Goal: Check status: Check status

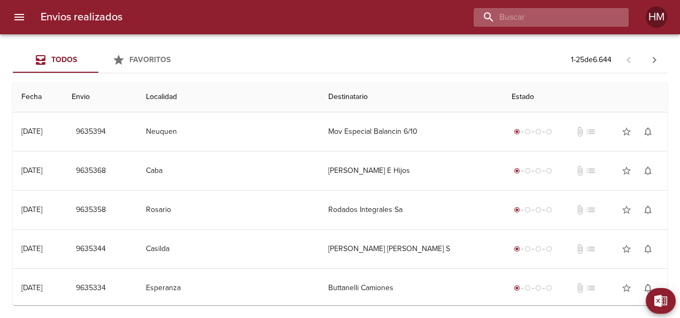
click at [582, 19] on input "buscar" at bounding box center [542, 17] width 137 height 19
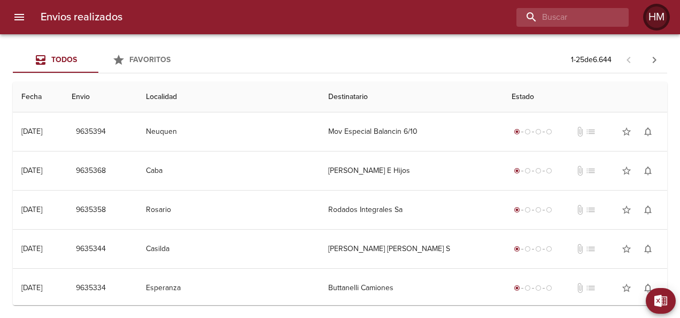
click at [658, 13] on div "HM" at bounding box center [656, 16] width 21 height 21
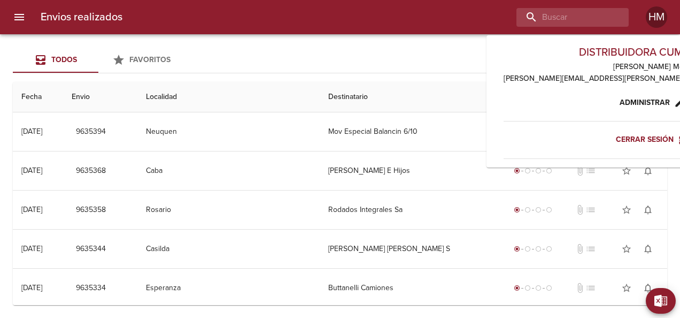
click at [419, 38] on div "Todos Favoritos 1 - 25 de 6.644 Fecha Envio Localidad Destinatario Estado 03/10…" at bounding box center [340, 175] width 680 height 283
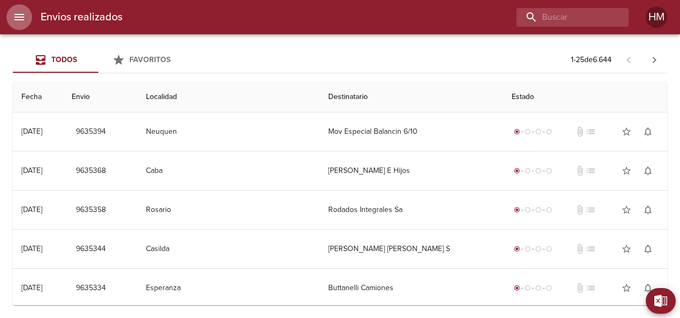
click at [21, 18] on icon "menu" at bounding box center [19, 17] width 13 height 13
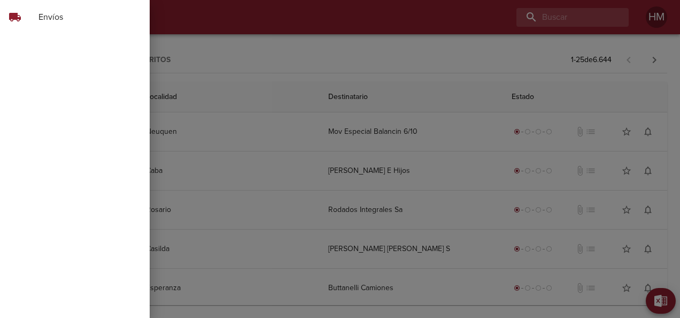
click at [100, 17] on span "Envíos" at bounding box center [89, 17] width 103 height 13
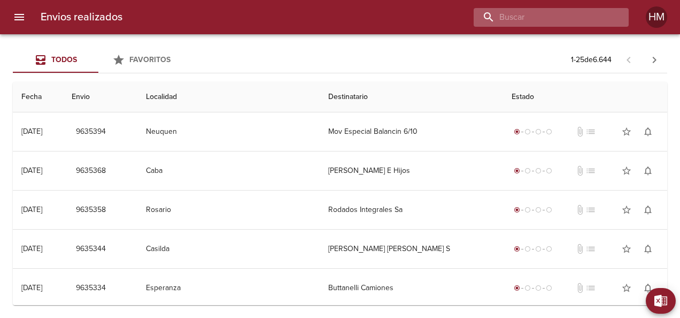
click at [551, 14] on input "buscar" at bounding box center [542, 17] width 137 height 19
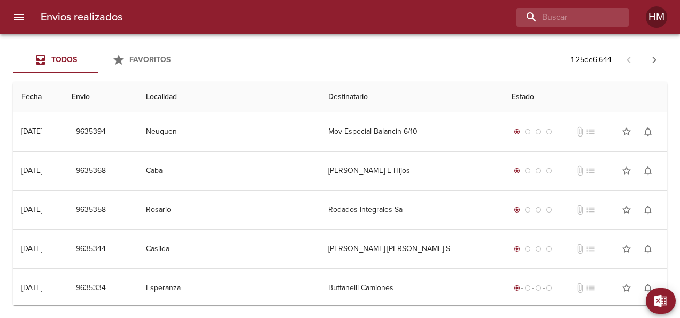
click at [388, 13] on div at bounding box center [380, 17] width 498 height 19
click at [663, 14] on div "HM" at bounding box center [656, 16] width 21 height 21
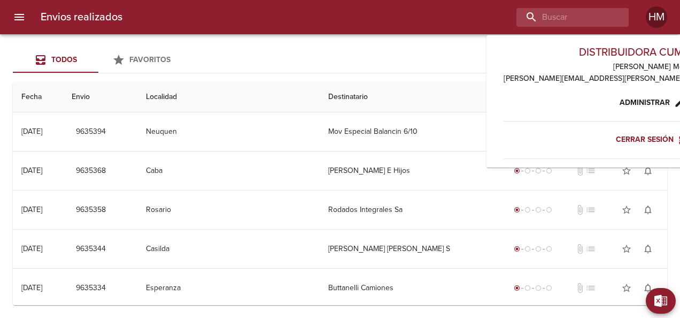
click at [411, 13] on div at bounding box center [380, 17] width 498 height 19
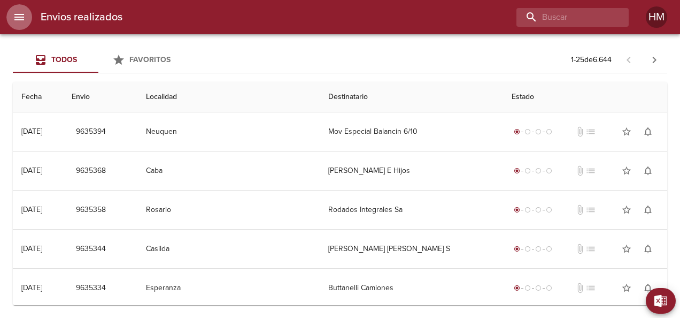
click at [24, 17] on icon "menu" at bounding box center [19, 17] width 13 height 13
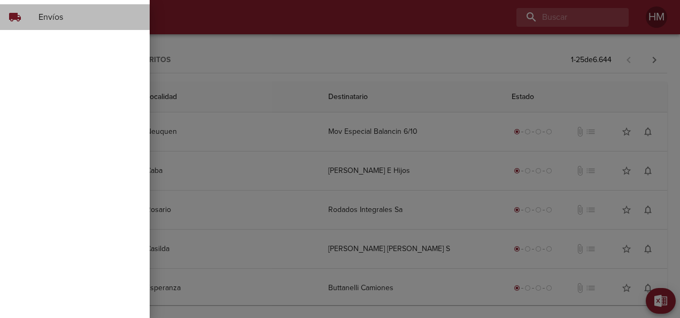
click at [89, 23] on span "Envíos" at bounding box center [89, 17] width 103 height 13
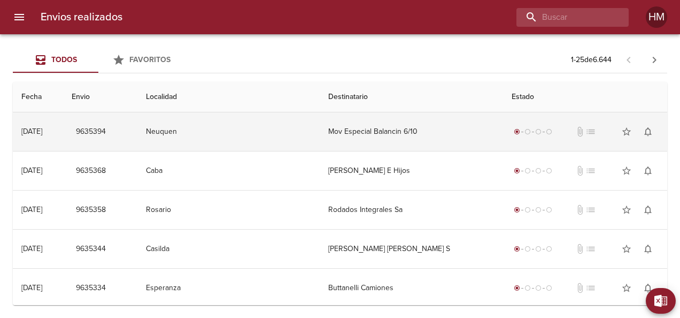
click at [242, 139] on td "Neuquen" at bounding box center [228, 131] width 183 height 38
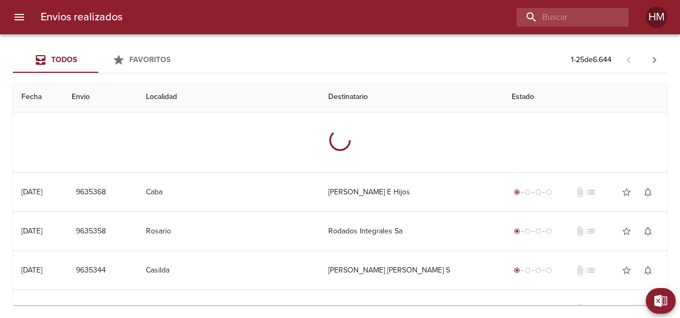
scroll to position [53, 0]
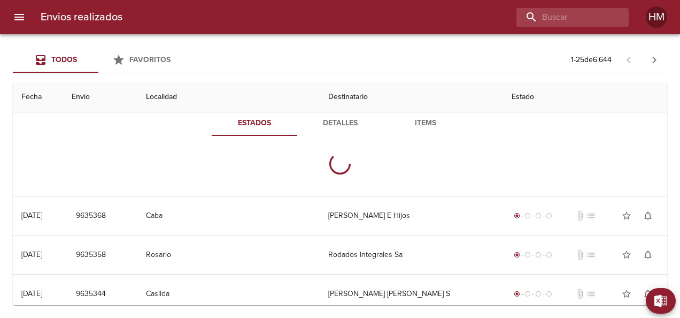
click at [320, 128] on span "Detalles" at bounding box center [340, 123] width 73 height 13
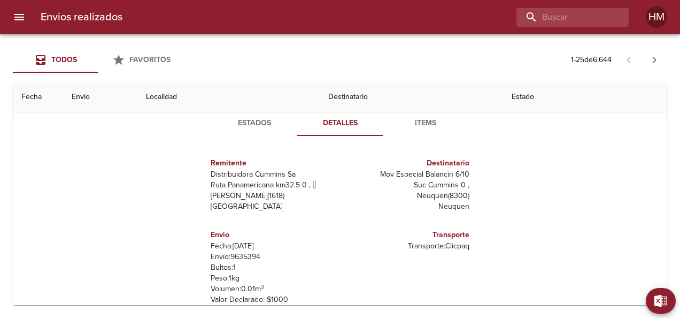
click at [247, 129] on button "Estados" at bounding box center [255, 123] width 86 height 26
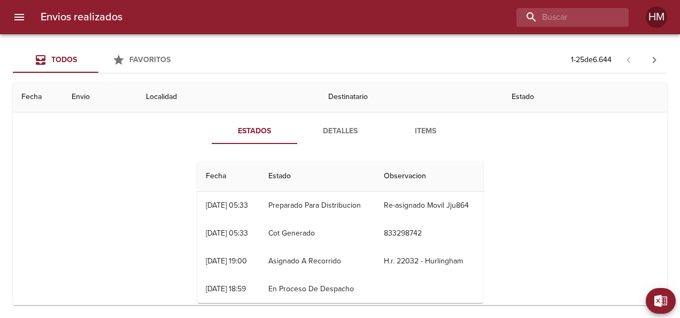
scroll to position [107, 0]
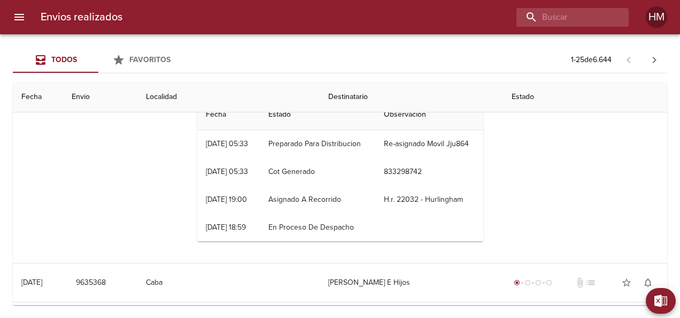
click at [226, 232] on div "[DATE] 18:59" at bounding box center [226, 226] width 40 height 9
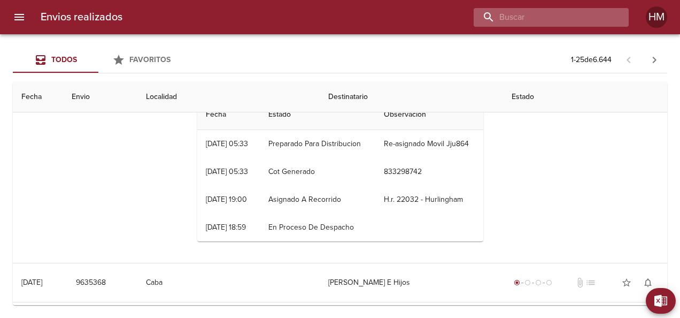
click at [572, 17] on input "buscar" at bounding box center [542, 17] width 137 height 19
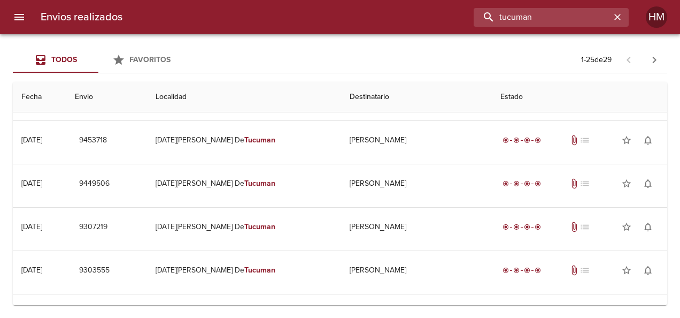
scroll to position [137, 0]
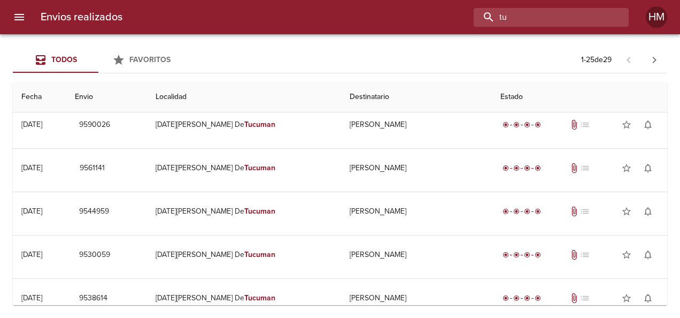
type input "t"
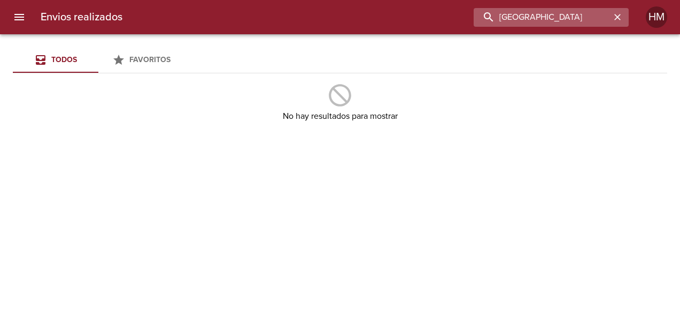
click at [557, 17] on input "la rioja" at bounding box center [542, 17] width 137 height 19
type input "l"
type input "u"
type input "tierra del fuego"
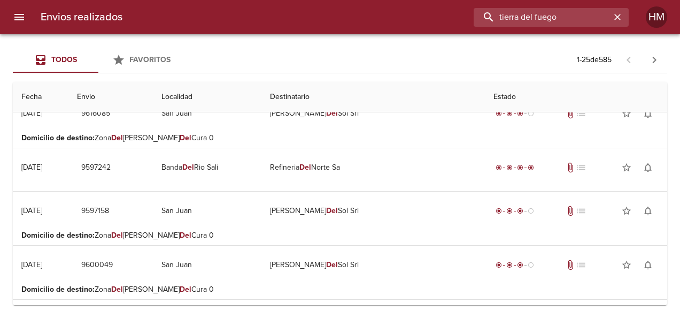
scroll to position [0, 0]
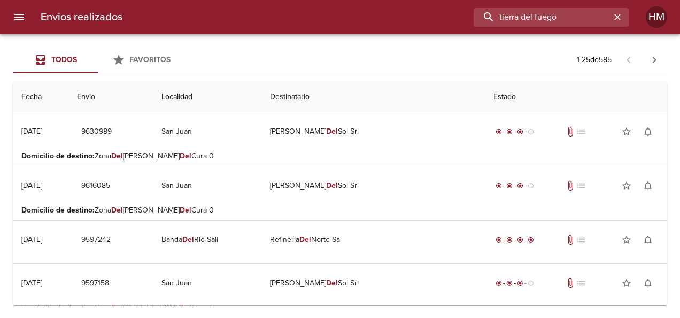
drag, startPoint x: 569, startPoint y: 10, endPoint x: 343, endPoint y: 25, distance: 226.1
click at [343, 25] on div "tierra del fuego" at bounding box center [380, 17] width 498 height 19
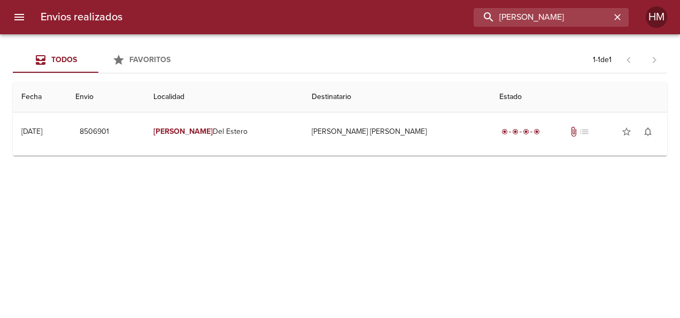
drag, startPoint x: 520, startPoint y: 24, endPoint x: 480, endPoint y: 29, distance: 40.5
click at [480, 29] on div "Envios realizados santiago HM" at bounding box center [340, 17] width 680 height 34
type input "braida"
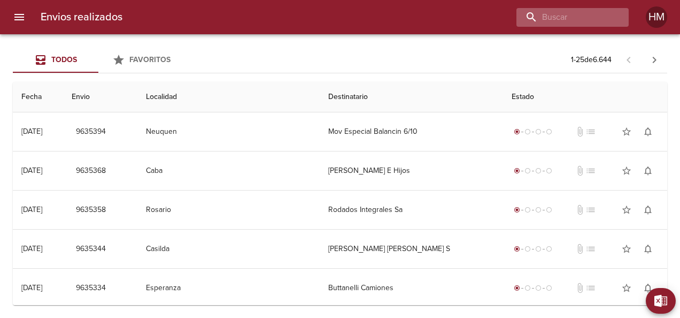
click at [611, 13] on div at bounding box center [573, 17] width 112 height 19
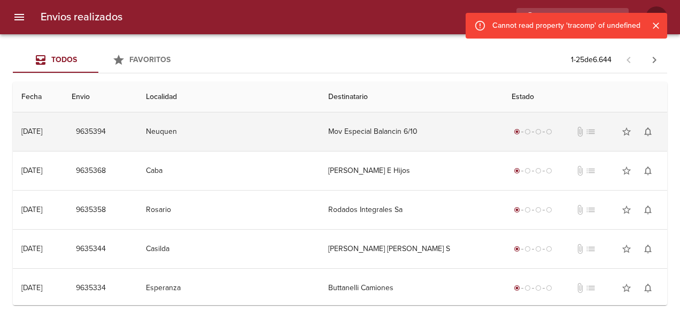
click at [333, 115] on td "Mov Especial Balancin 6/10" at bounding box center [411, 131] width 183 height 38
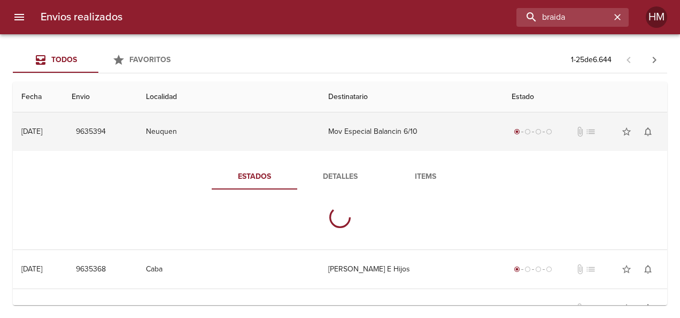
click at [339, 129] on td "Mov Especial Balancin 6/10" at bounding box center [411, 131] width 183 height 38
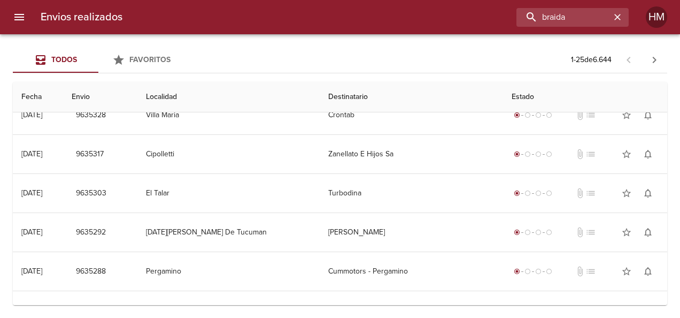
scroll to position [214, 0]
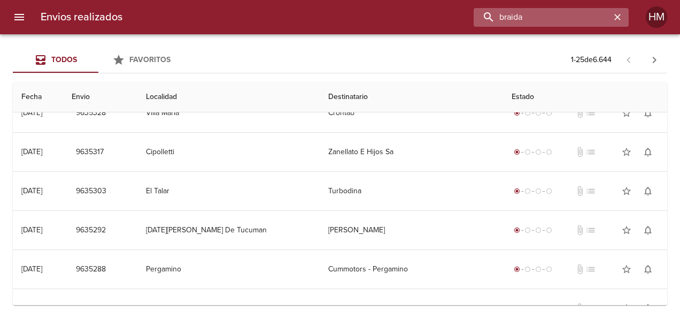
click at [583, 11] on input "braida" at bounding box center [542, 17] width 137 height 19
type input "[PERSON_NAME]"
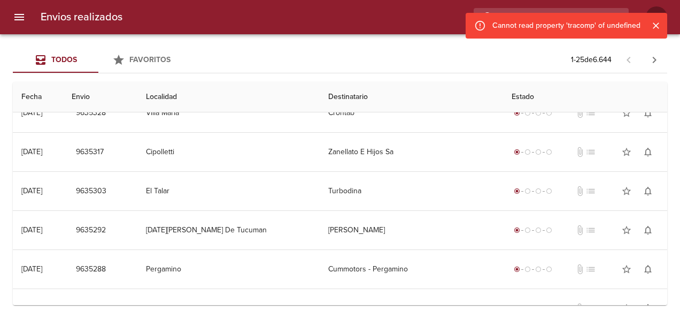
scroll to position [0, 0]
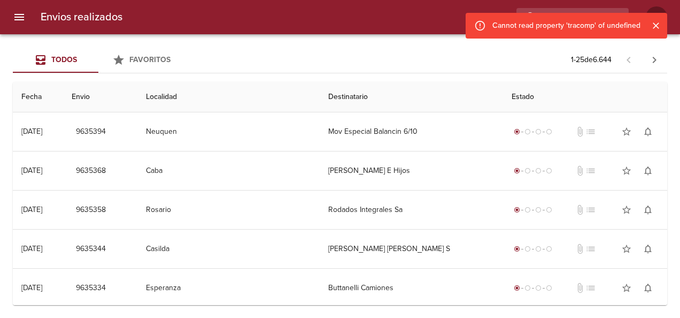
click at [658, 26] on icon "Cerrar" at bounding box center [656, 25] width 11 height 11
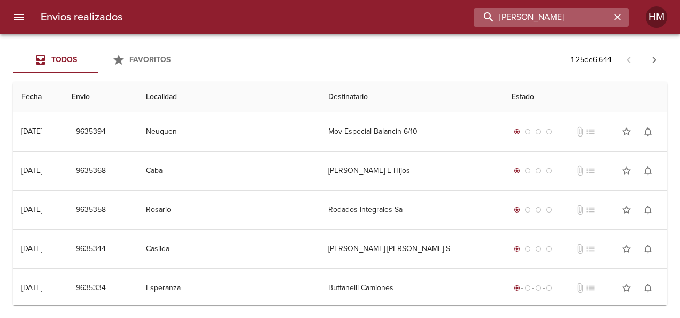
click at [587, 14] on input "[PERSON_NAME]" at bounding box center [542, 17] width 137 height 19
click at [620, 18] on icon "button" at bounding box center [617, 17] width 11 height 11
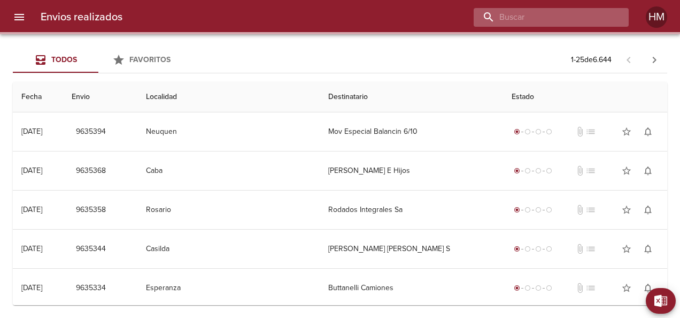
click at [584, 17] on input "buscar" at bounding box center [542, 17] width 137 height 19
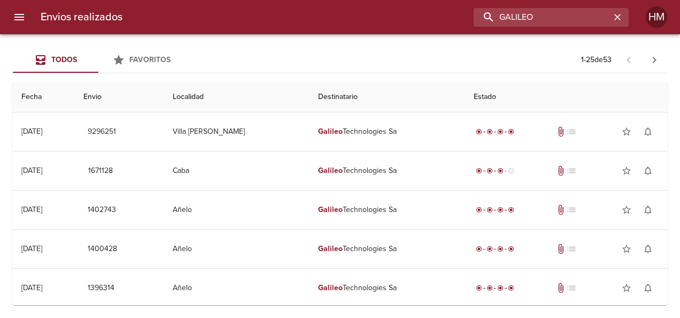
drag, startPoint x: 579, startPoint y: 20, endPoint x: 382, endPoint y: 35, distance: 197.3
click at [382, 0] on div "Envios realizados GALILEO HM Todos Favoritos 1 - 25 de 53 Fecha Envio Localidad…" at bounding box center [340, 0] width 680 height 0
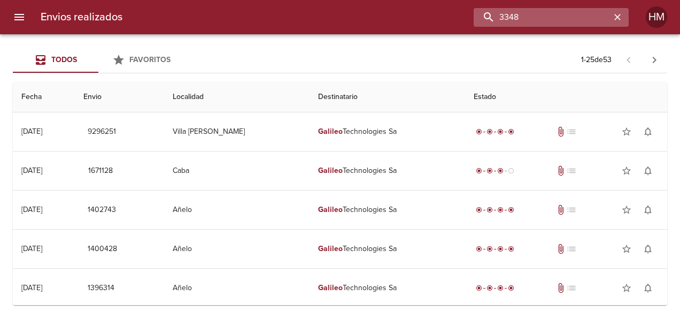
click at [540, 10] on input "3348" at bounding box center [542, 17] width 137 height 19
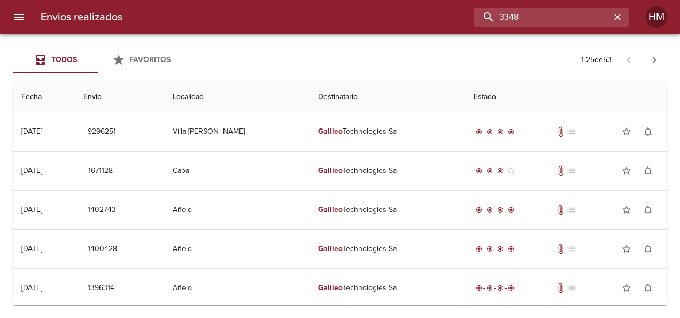
drag, startPoint x: 541, startPoint y: 12, endPoint x: 450, endPoint y: 31, distance: 92.9
click at [450, 31] on div "Envios realizados 3348 HM" at bounding box center [340, 17] width 680 height 34
drag, startPoint x: 543, startPoint y: 18, endPoint x: 426, endPoint y: 33, distance: 118.1
click at [426, 32] on div "Envios realizados [PERSON_NAME]" at bounding box center [340, 17] width 680 height 34
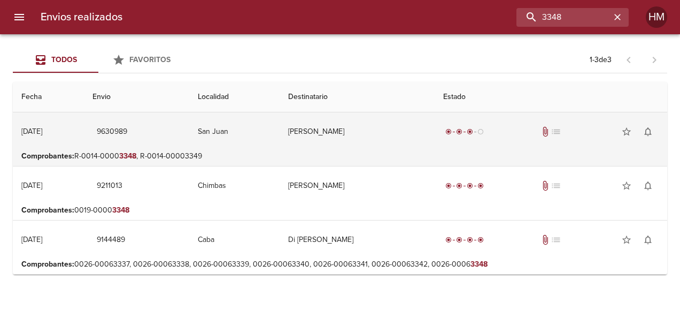
click at [408, 124] on td "[PERSON_NAME]" at bounding box center [357, 131] width 155 height 38
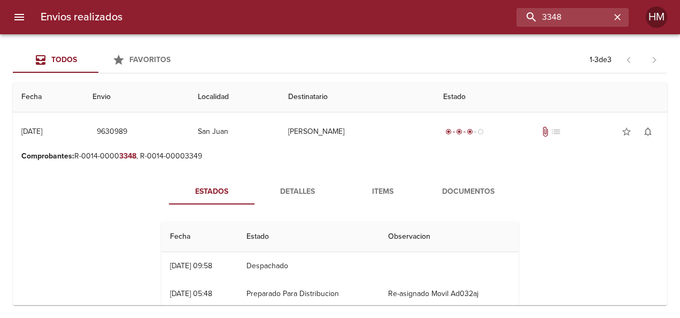
click at [308, 190] on span "Detalles" at bounding box center [297, 191] width 73 height 13
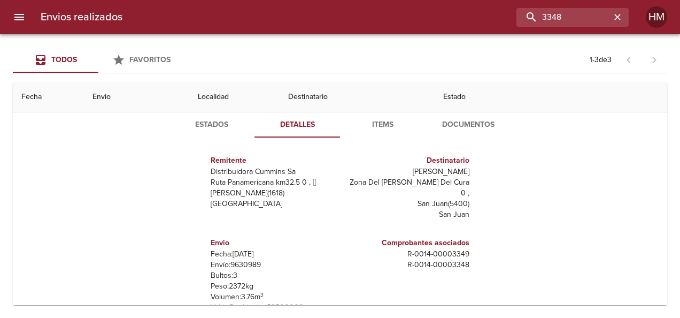
scroll to position [5, 0]
click at [247, 258] on p "Envío: 9630989" at bounding box center [273, 263] width 125 height 11
copy p "9630989"
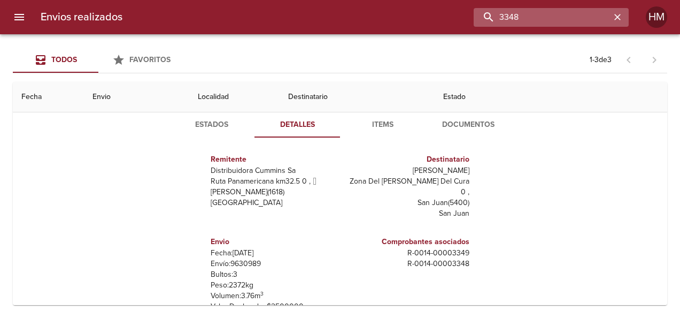
click at [575, 18] on input "3348" at bounding box center [542, 17] width 137 height 19
type input "3"
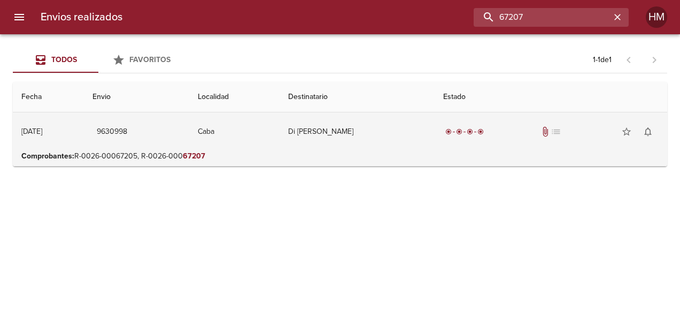
scroll to position [0, 0]
click at [280, 136] on td "Caba" at bounding box center [234, 131] width 90 height 38
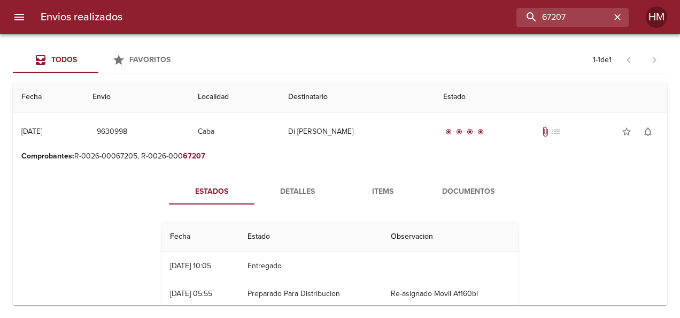
click at [295, 192] on span "Detalles" at bounding box center [297, 191] width 73 height 13
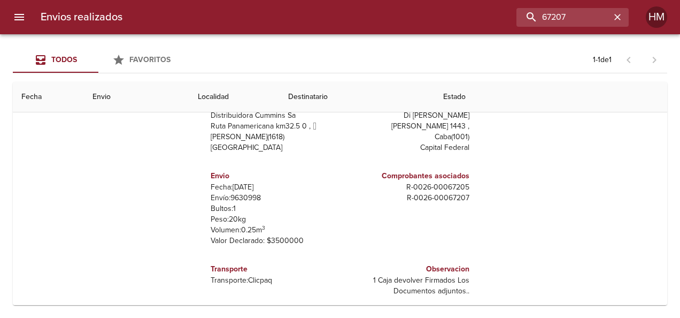
scroll to position [135, 0]
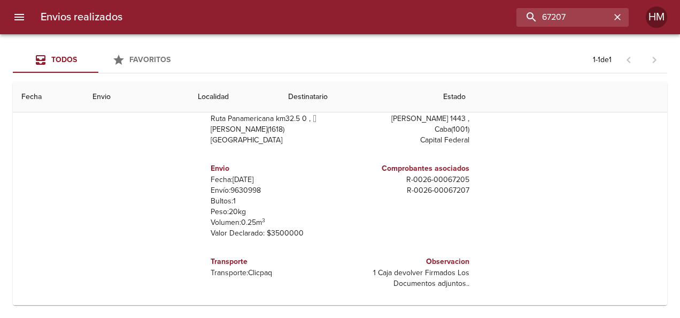
click at [248, 188] on p "Envío: 9630998" at bounding box center [273, 190] width 125 height 11
copy p "9630998"
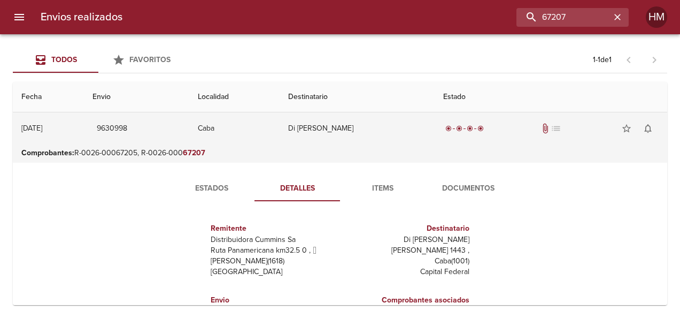
scroll to position [0, 0]
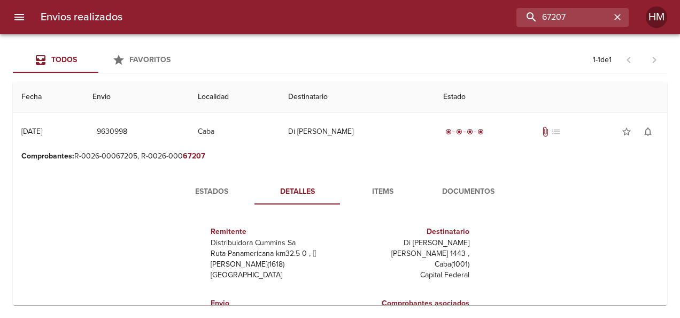
click at [220, 182] on button "Estados" at bounding box center [212, 192] width 86 height 26
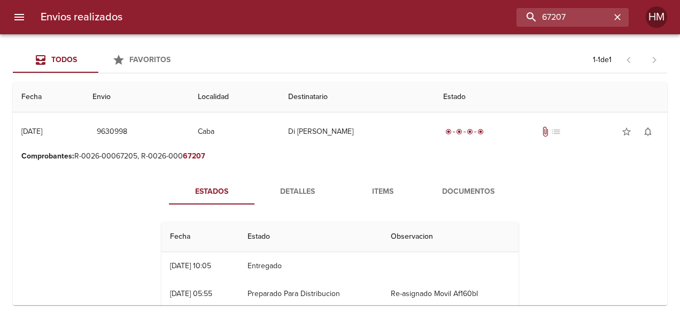
scroll to position [53, 0]
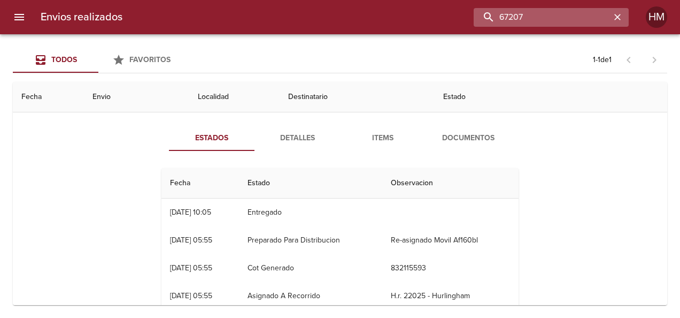
click at [582, 21] on input "67207" at bounding box center [542, 17] width 137 height 19
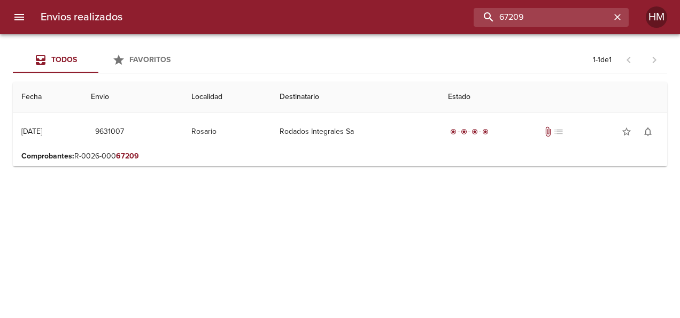
scroll to position [0, 0]
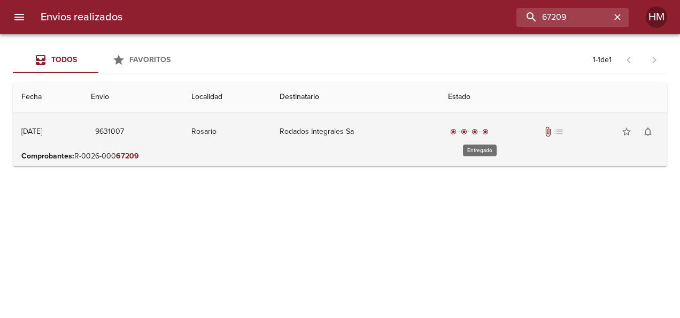
click at [457, 132] on span "radio_button_checked" at bounding box center [453, 131] width 6 height 6
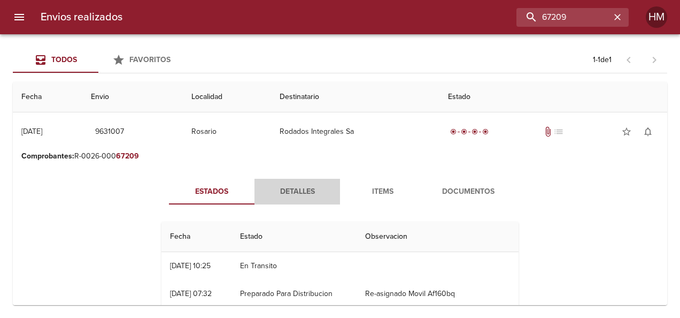
click at [307, 190] on span "Detalles" at bounding box center [297, 191] width 73 height 13
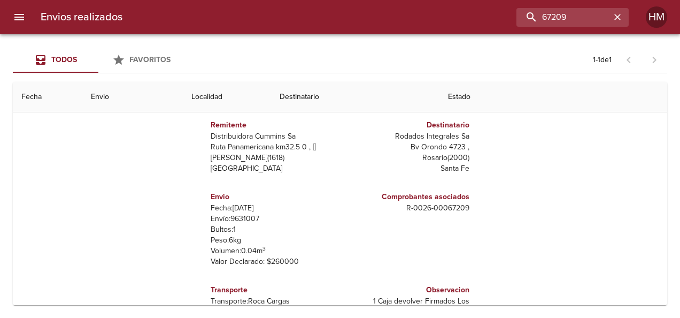
scroll to position [107, 0]
click at [248, 218] on p "Envío: 9631007" at bounding box center [273, 218] width 125 height 11
copy p "9631007"
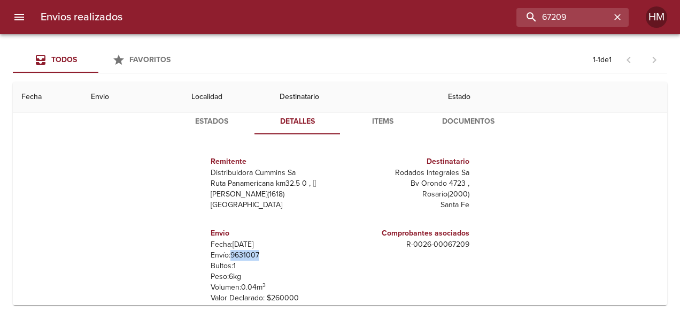
scroll to position [53, 0]
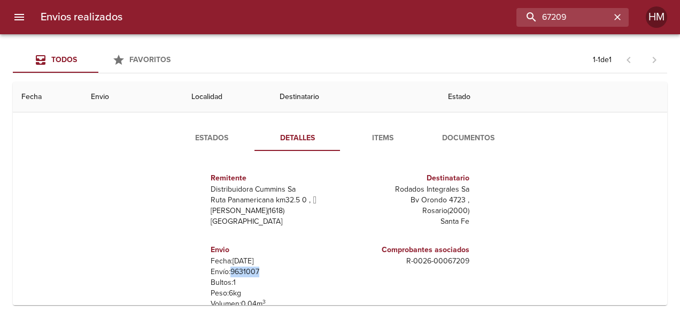
click at [217, 142] on span "Estados" at bounding box center [211, 138] width 73 height 13
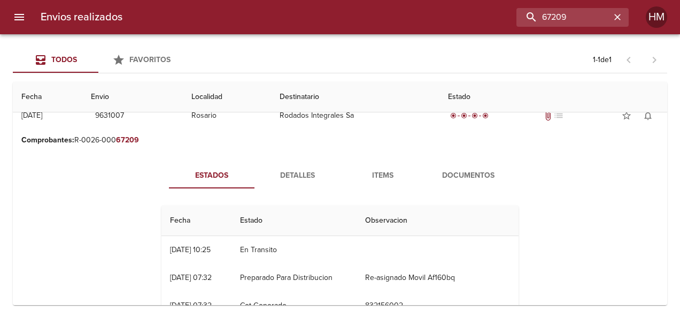
scroll to position [0, 0]
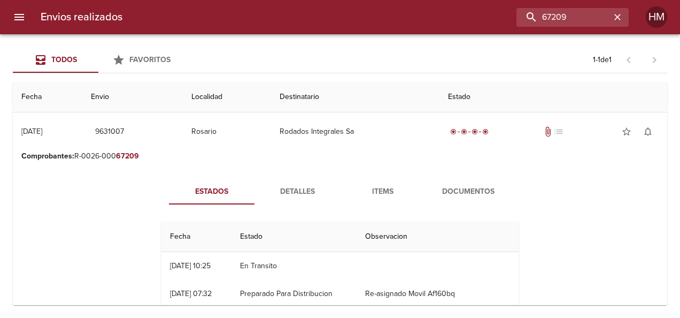
click at [290, 183] on button "Detalles" at bounding box center [298, 192] width 86 height 26
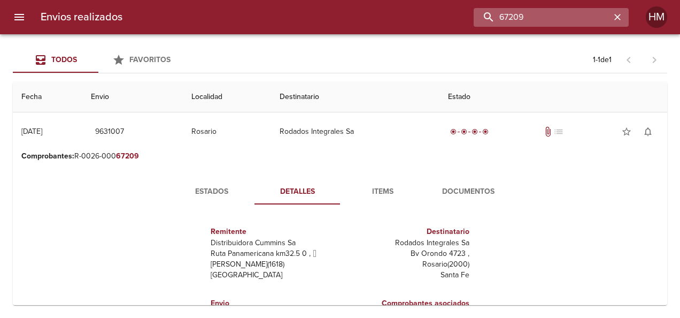
click at [585, 21] on input "67209" at bounding box center [542, 17] width 137 height 19
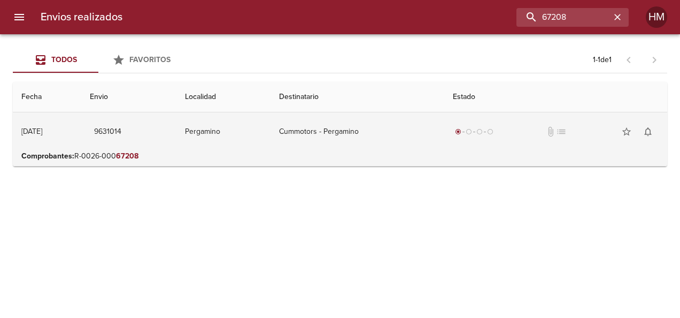
click at [366, 138] on td "Cummotors - Pergamino" at bounding box center [358, 131] width 174 height 38
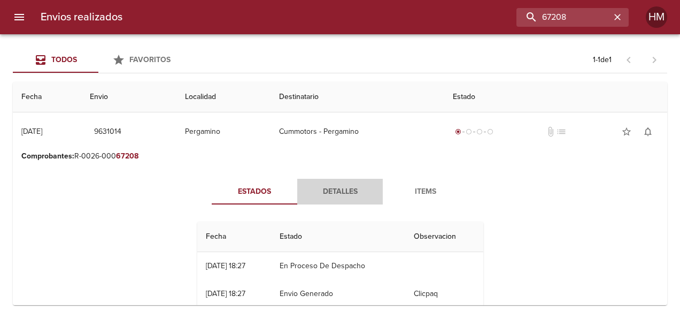
click at [338, 189] on span "Detalles" at bounding box center [340, 191] width 73 height 13
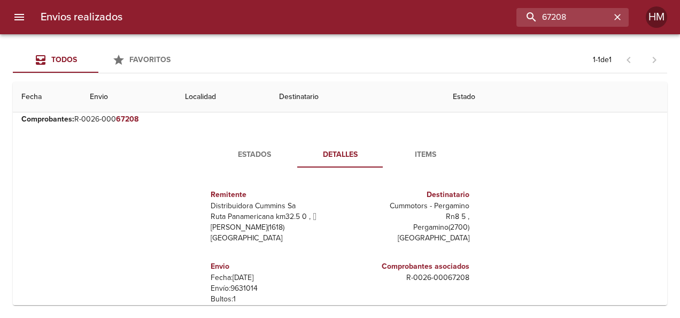
scroll to position [107, 0]
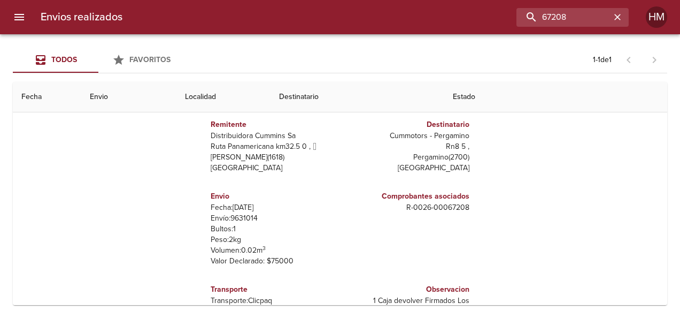
click at [235, 215] on p "Envío: 9631014" at bounding box center [273, 218] width 125 height 11
copy p "9631014"
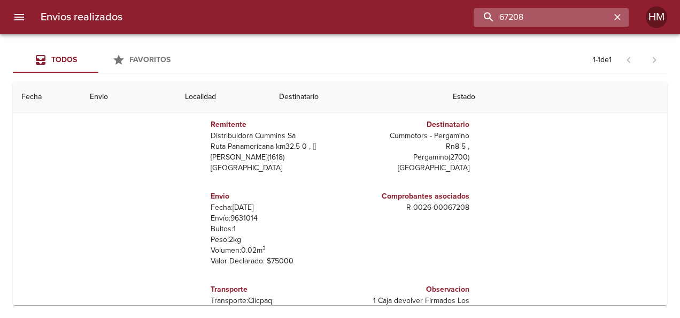
click at [581, 17] on input "67208" at bounding box center [542, 17] width 137 height 19
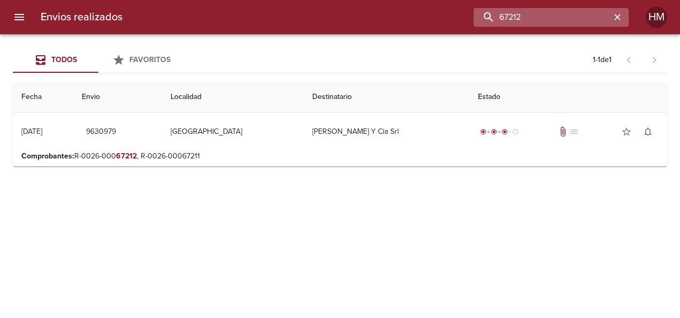
scroll to position [0, 0]
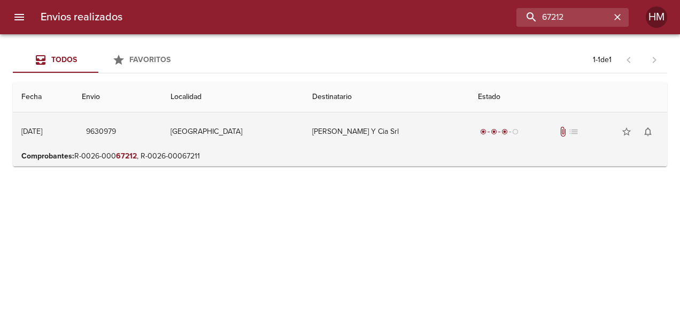
click at [288, 149] on td "[GEOGRAPHIC_DATA]" at bounding box center [233, 131] width 142 height 38
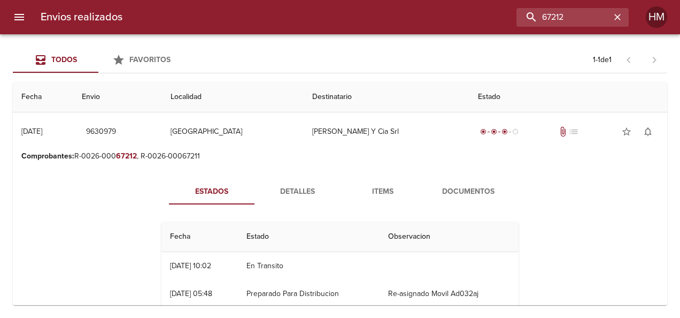
click at [287, 175] on div "Estados Detalles Items Documentos Fecha Estado Observacion 06/10 [DATE] 10:02 E…" at bounding box center [339, 289] width 637 height 247
click at [304, 182] on button "Detalles" at bounding box center [298, 192] width 86 height 26
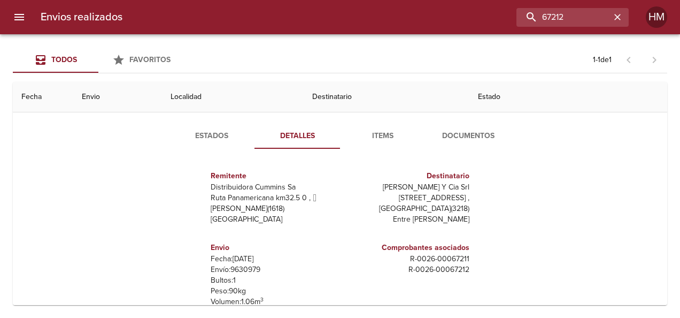
scroll to position [107, 0]
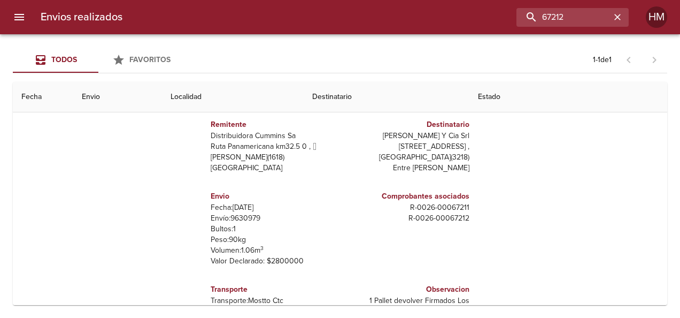
click at [249, 218] on p "Envío: 9630979" at bounding box center [273, 218] width 125 height 11
copy p "9630979"
click at [596, 14] on input "67212" at bounding box center [542, 17] width 137 height 19
click at [242, 220] on p "Envío: 9630979" at bounding box center [273, 218] width 125 height 11
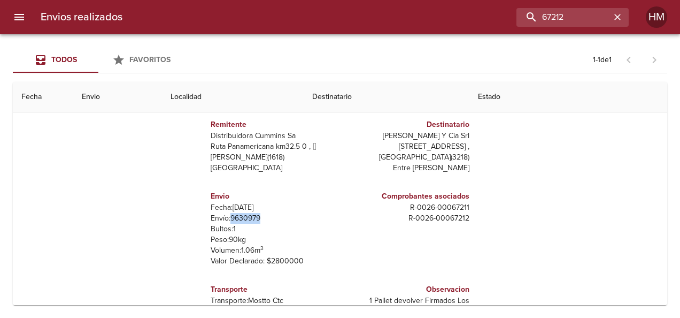
click at [242, 220] on p "Envío: 9630979" at bounding box center [273, 218] width 125 height 11
copy p "9630979"
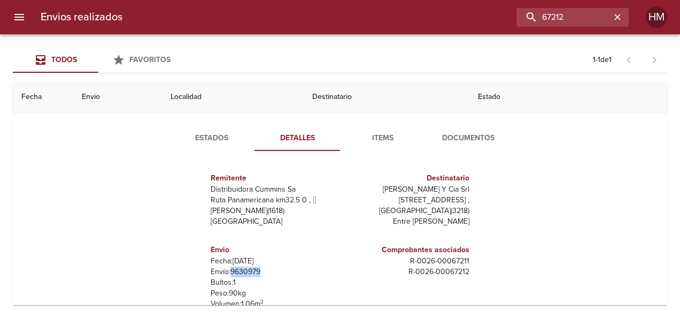
click at [221, 136] on span "Estados" at bounding box center [211, 138] width 73 height 13
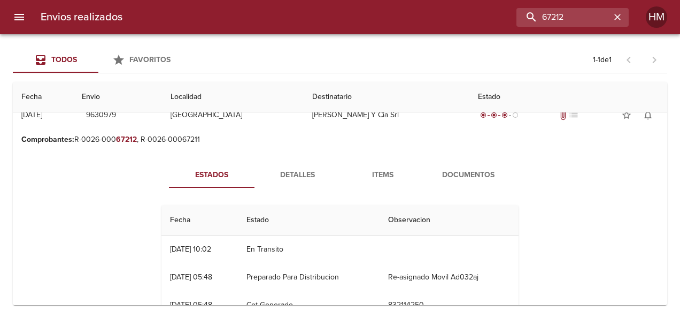
scroll to position [0, 0]
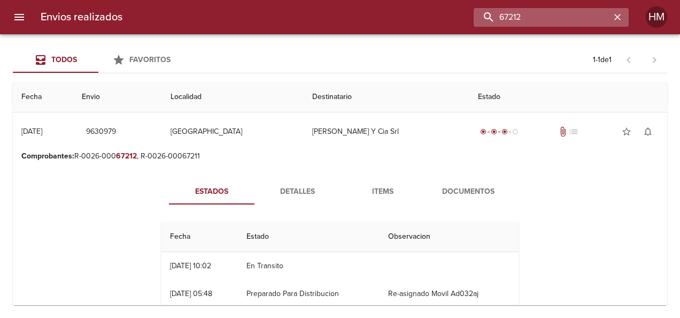
click at [571, 20] on input "67212" at bounding box center [542, 17] width 137 height 19
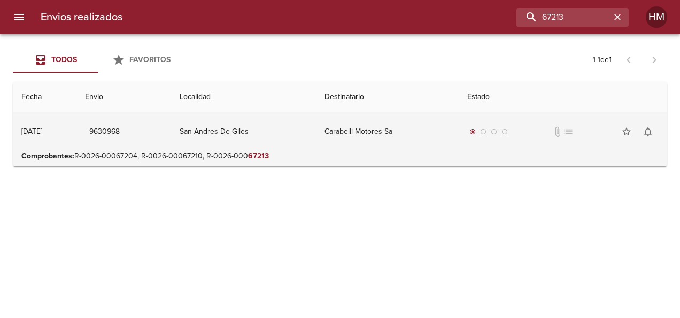
click at [443, 145] on td "Carabelli Motores Sa" at bounding box center [387, 131] width 143 height 38
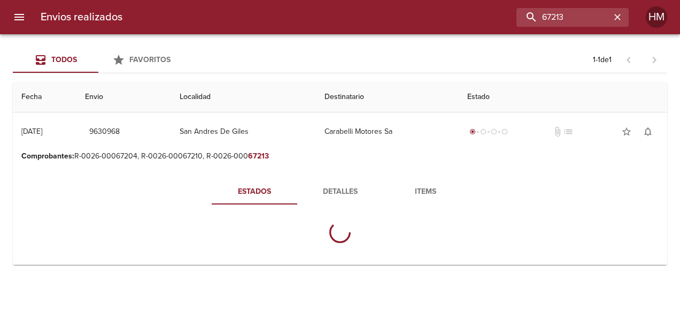
click at [350, 188] on span "Detalles" at bounding box center [340, 191] width 73 height 13
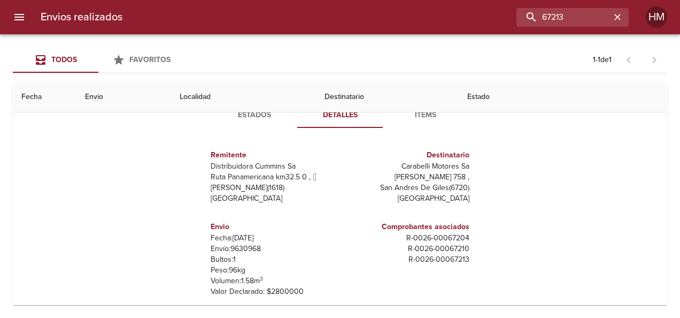
scroll to position [135, 0]
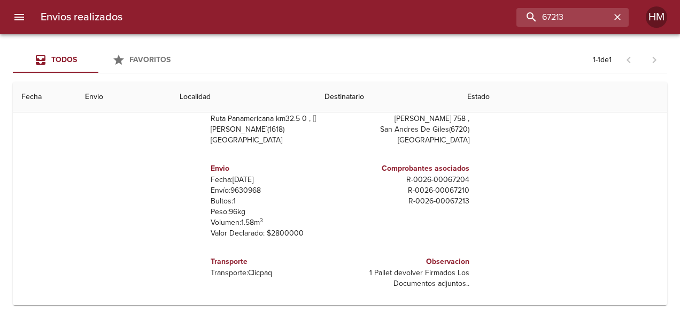
click at [252, 188] on p "Envío: 9630968" at bounding box center [273, 190] width 125 height 11
copy p "9630968"
click at [572, 19] on input "67213" at bounding box center [542, 17] width 137 height 19
click at [573, 19] on input "67213" at bounding box center [542, 17] width 137 height 19
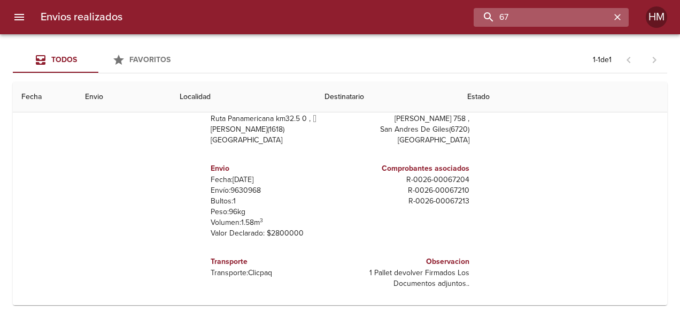
type input "6"
paste input "9492287"
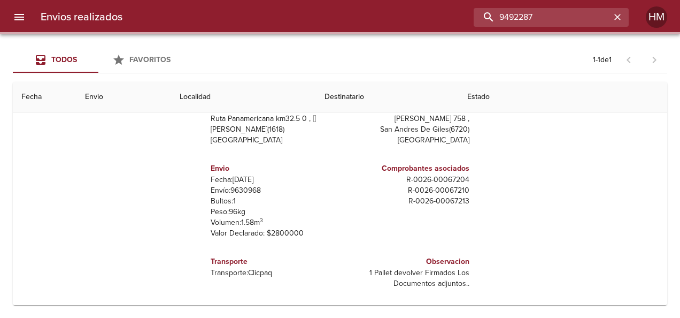
scroll to position [0, 0]
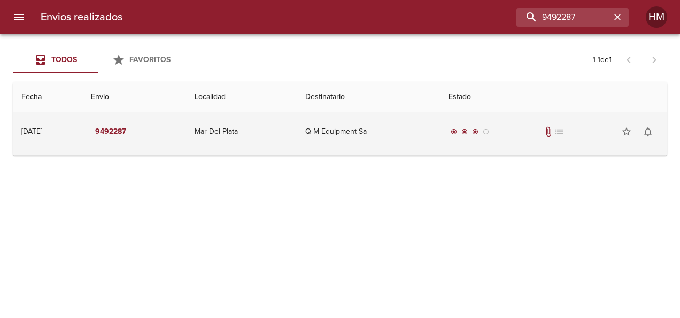
click at [360, 123] on td "Q M Equipment Sa" at bounding box center [369, 131] width 144 height 38
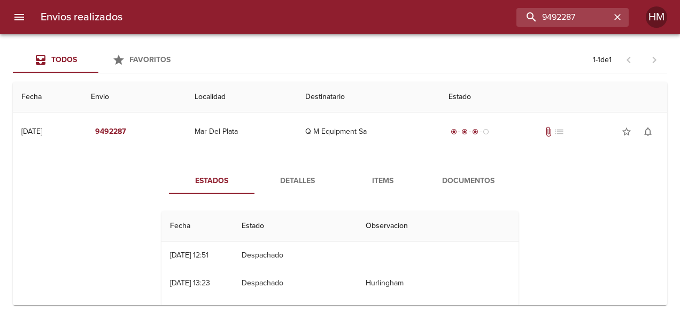
scroll to position [53, 0]
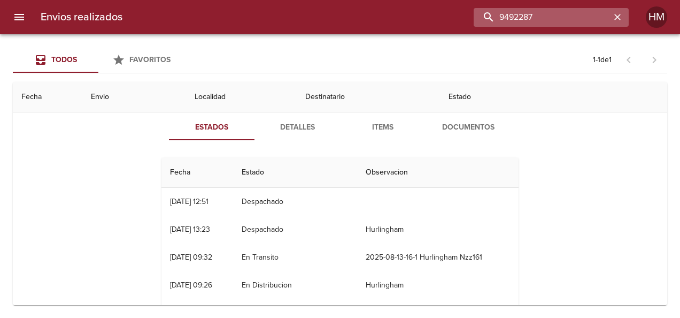
click at [589, 18] on input "9492287" at bounding box center [542, 17] width 137 height 19
paste input "561166"
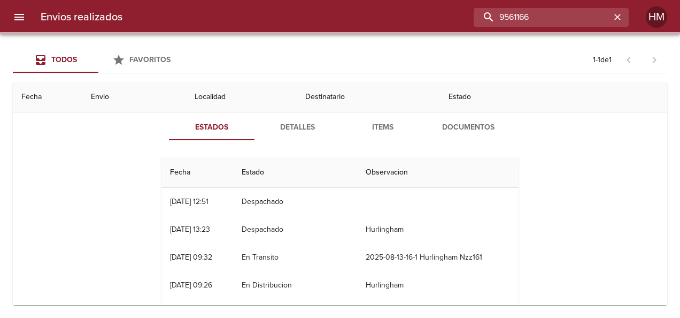
scroll to position [0, 0]
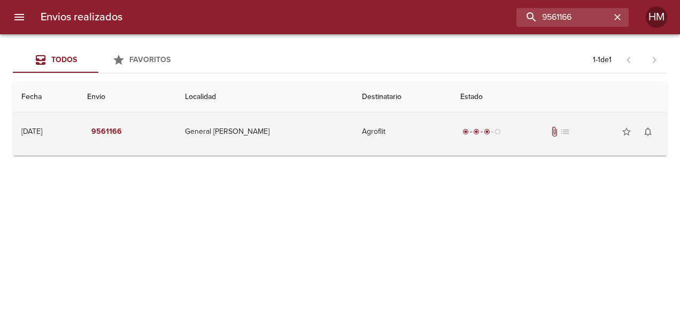
click at [408, 137] on td "Agroflit" at bounding box center [402, 131] width 98 height 38
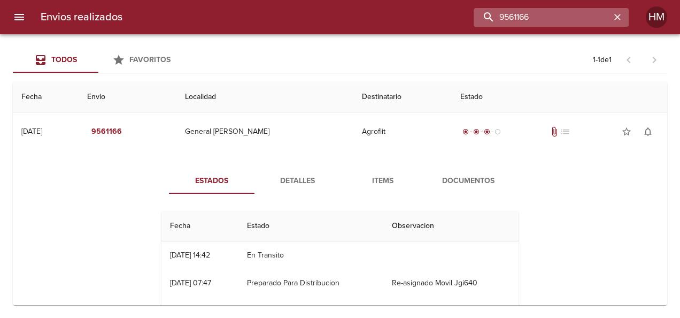
click at [594, 19] on input "9561166" at bounding box center [542, 17] width 137 height 19
paste input "08"
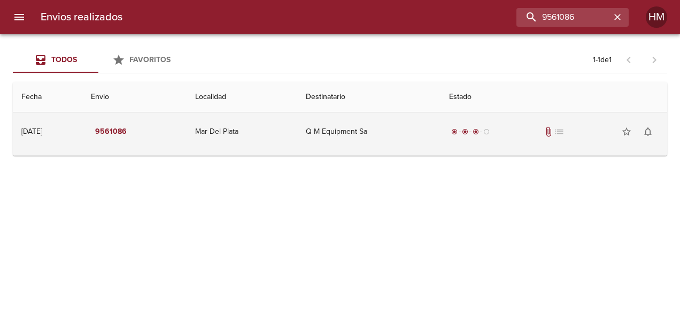
click at [396, 135] on td "Q M Equipment Sa" at bounding box center [369, 131] width 144 height 38
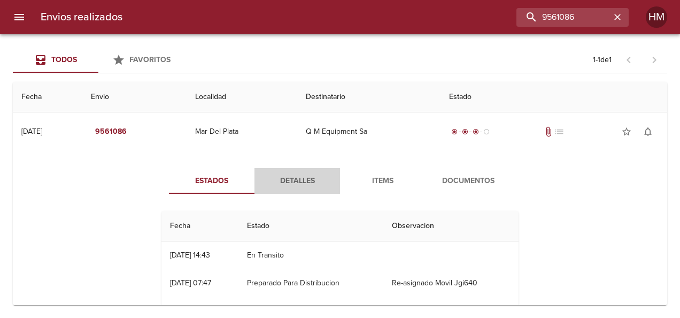
click at [303, 178] on span "Detalles" at bounding box center [297, 180] width 73 height 13
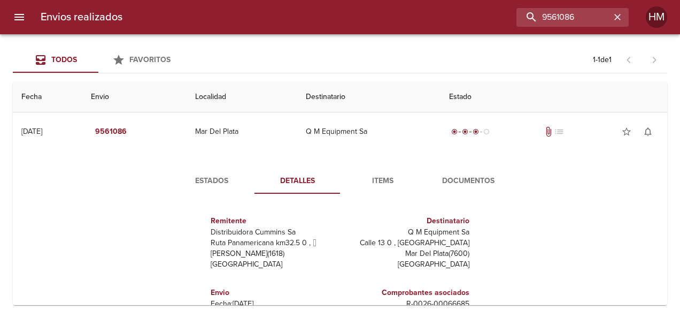
scroll to position [53, 0]
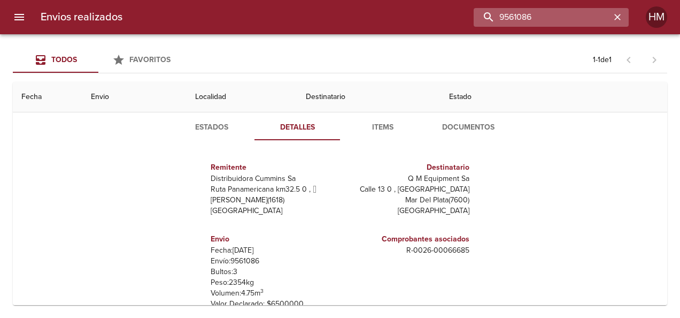
click at [584, 18] on input "9561086" at bounding box center [542, 17] width 137 height 19
paste input "74838"
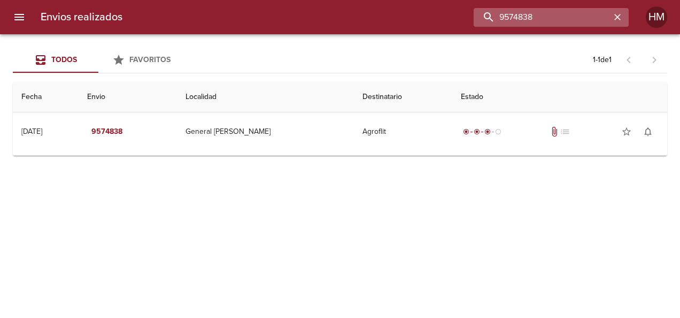
scroll to position [0, 0]
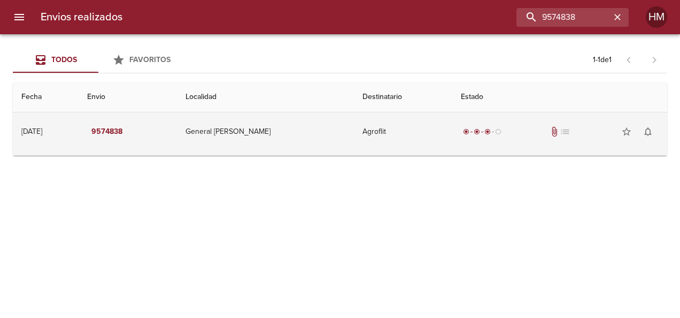
click at [461, 122] on div "radio_button_checked radio_button_checked radio_button_checked radio_button_unc…" at bounding box center [560, 131] width 198 height 21
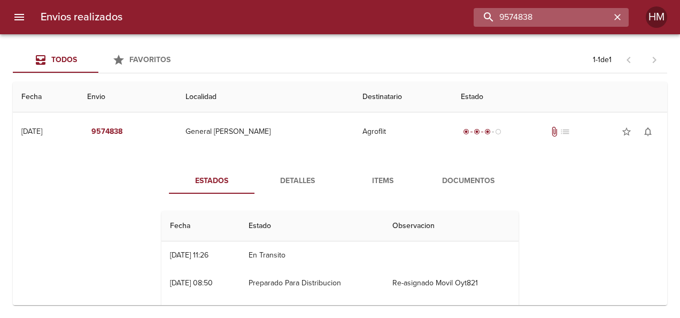
click at [561, 16] on input "9574838" at bounding box center [542, 17] width 137 height 19
paste input "66"
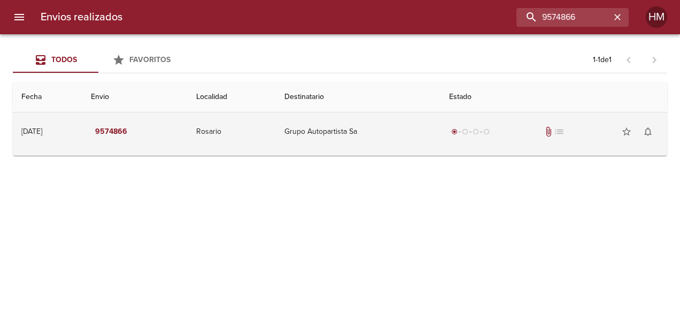
click at [387, 133] on td "Grupo Autopartista Sa" at bounding box center [358, 131] width 164 height 38
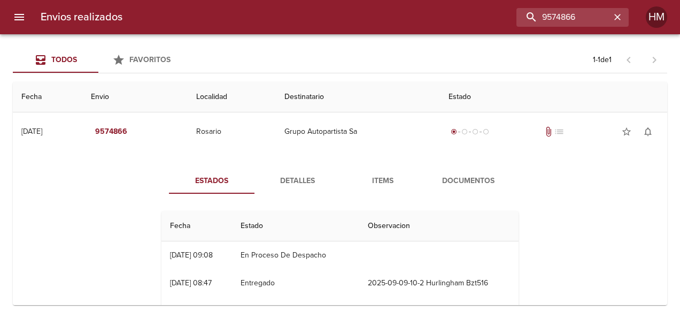
click at [288, 178] on span "Detalles" at bounding box center [297, 180] width 73 height 13
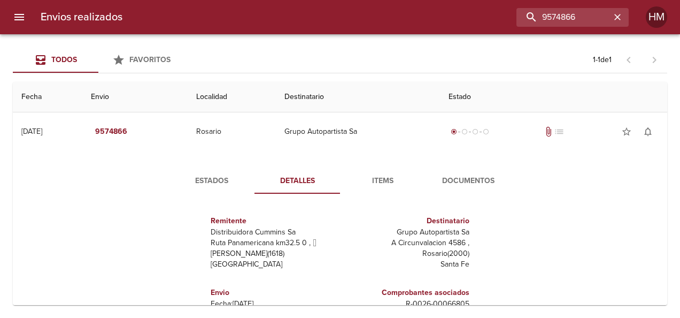
click at [219, 175] on span "Estados" at bounding box center [211, 180] width 73 height 13
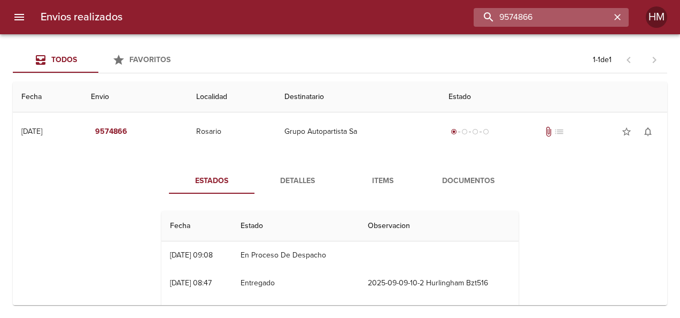
click at [561, 20] on input "9574866" at bounding box center [542, 17] width 137 height 19
paste input "84671"
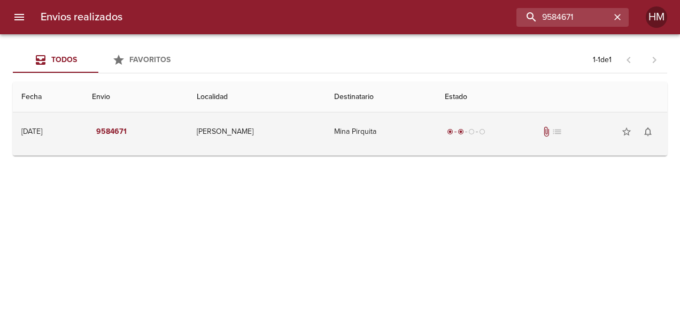
drag, startPoint x: 372, startPoint y: 124, endPoint x: 380, endPoint y: 121, distance: 8.5
click at [380, 121] on td "Mina Pirquita" at bounding box center [381, 131] width 111 height 38
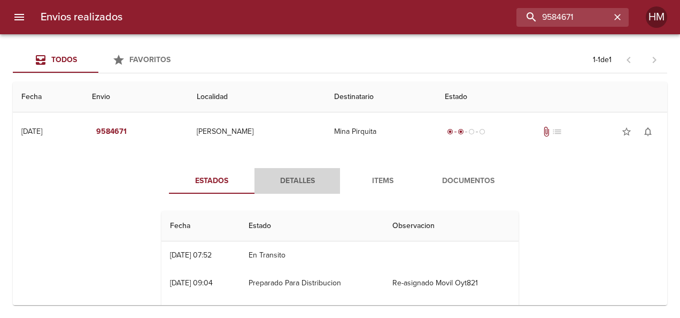
click at [301, 184] on span "Detalles" at bounding box center [297, 180] width 73 height 13
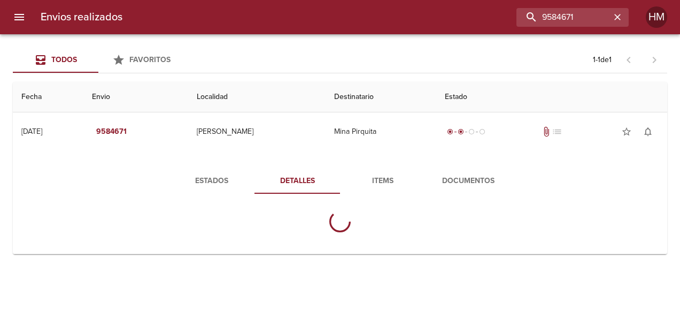
click at [235, 181] on span "Estados" at bounding box center [211, 180] width 73 height 13
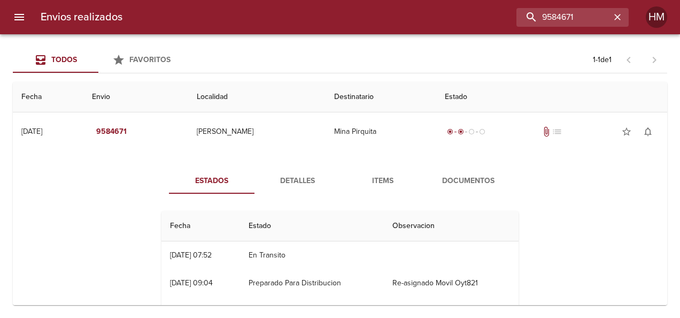
click at [290, 186] on span "Detalles" at bounding box center [297, 180] width 73 height 13
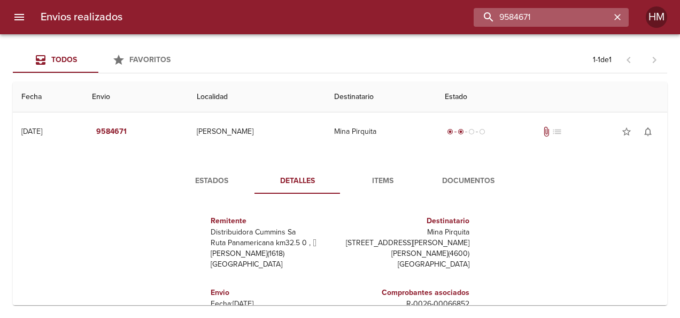
click at [588, 19] on input "9584671" at bounding box center [542, 17] width 137 height 19
paste input "49"
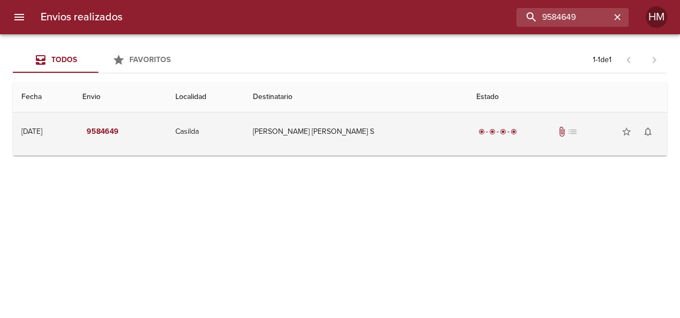
click at [406, 128] on td "[PERSON_NAME] [PERSON_NAME] S" at bounding box center [356, 131] width 224 height 38
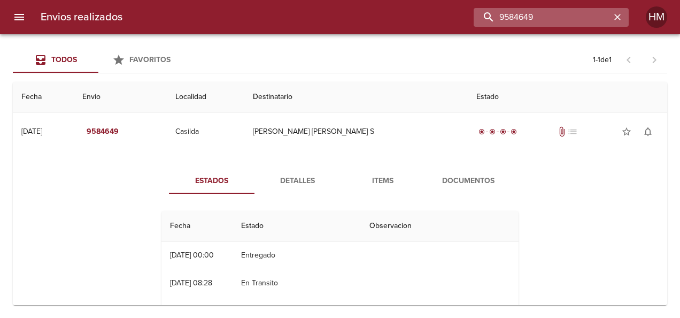
click at [554, 17] on input "9584649" at bounding box center [542, 17] width 137 height 19
paste input "9000"
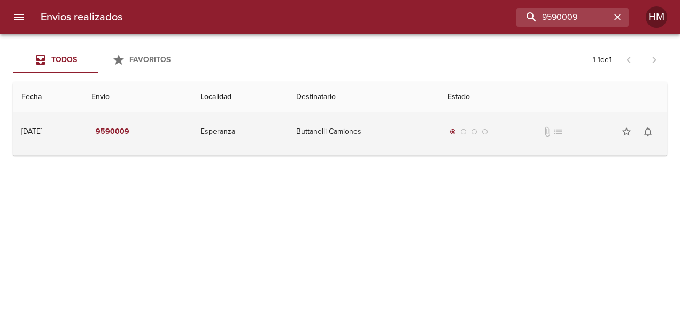
click at [391, 140] on td "Buttanelli Camiones" at bounding box center [363, 131] width 151 height 38
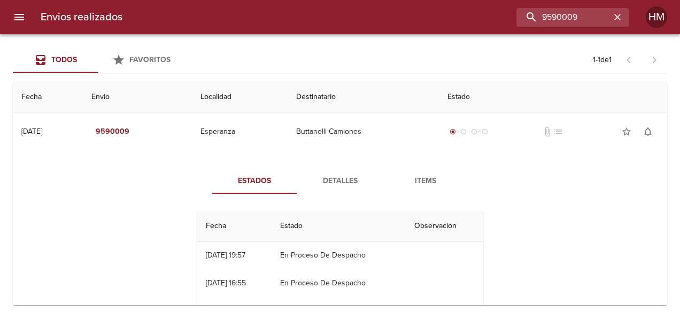
click at [342, 179] on span "Detalles" at bounding box center [340, 180] width 73 height 13
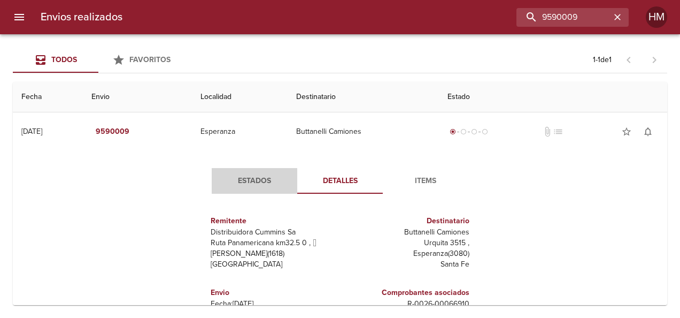
click at [256, 178] on span "Estados" at bounding box center [254, 180] width 73 height 13
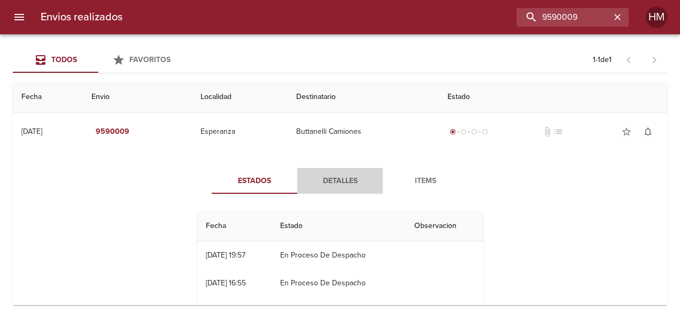
click at [332, 179] on span "Detalles" at bounding box center [340, 180] width 73 height 13
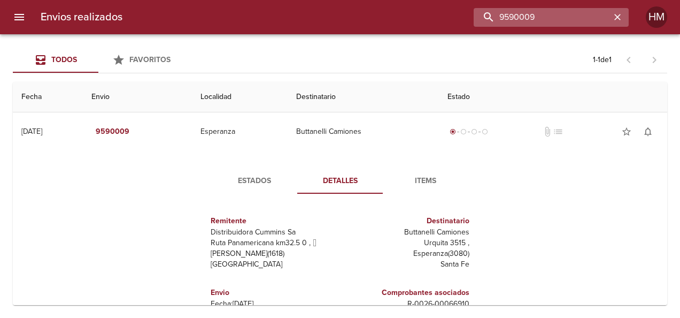
click at [561, 12] on input "9590009" at bounding box center [542, 17] width 137 height 19
click at [564, 14] on input "9590009" at bounding box center [542, 17] width 137 height 19
click at [562, 18] on input "9590009" at bounding box center [542, 17] width 137 height 19
click at [564, 18] on input "9590009" at bounding box center [542, 17] width 137 height 19
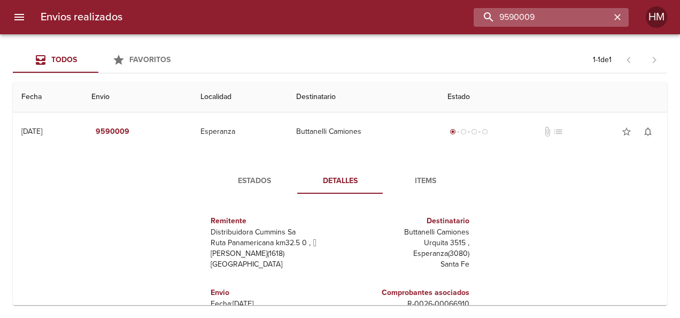
click at [564, 18] on input "9590009" at bounding box center [542, 17] width 137 height 19
paste input "87692"
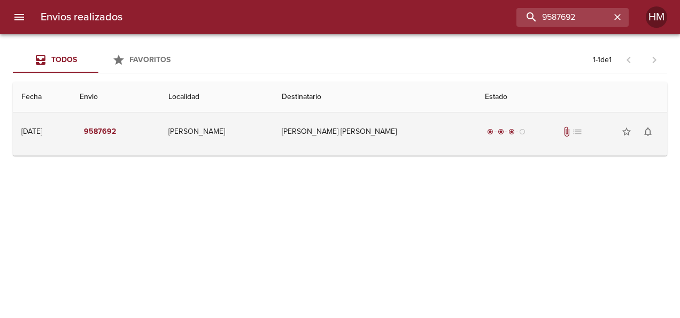
click at [405, 130] on td "[PERSON_NAME] [PERSON_NAME]" at bounding box center [375, 131] width 204 height 38
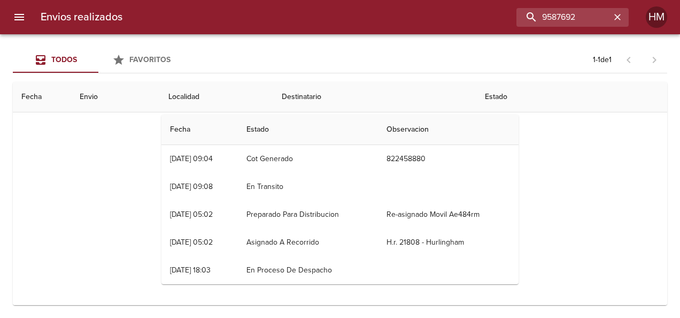
scroll to position [43, 0]
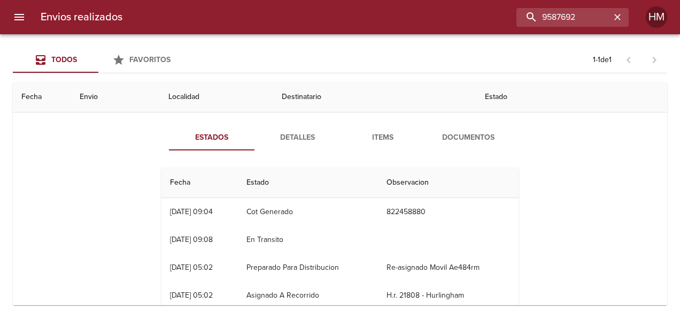
click at [290, 141] on span "Detalles" at bounding box center [297, 137] width 73 height 13
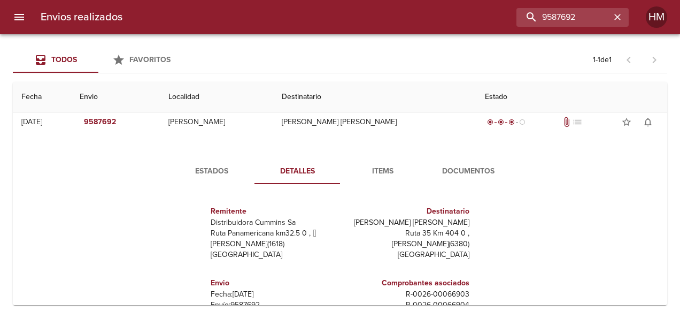
scroll to position [0, 0]
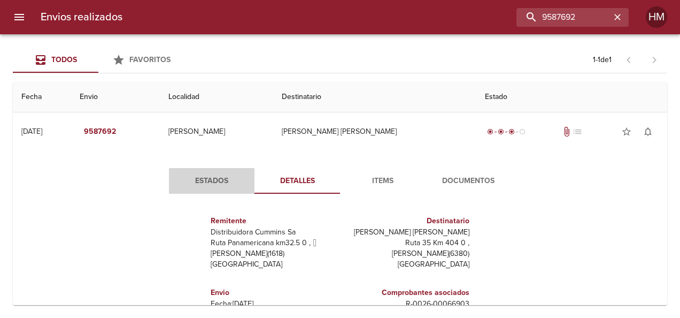
click at [216, 175] on span "Estados" at bounding box center [211, 180] width 73 height 13
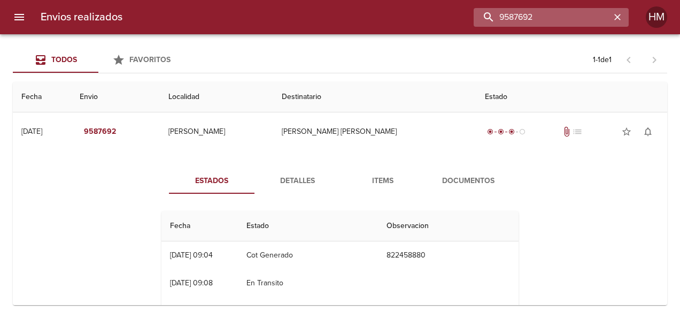
click at [582, 11] on input "9587692" at bounding box center [542, 17] width 137 height 19
paste input "89"
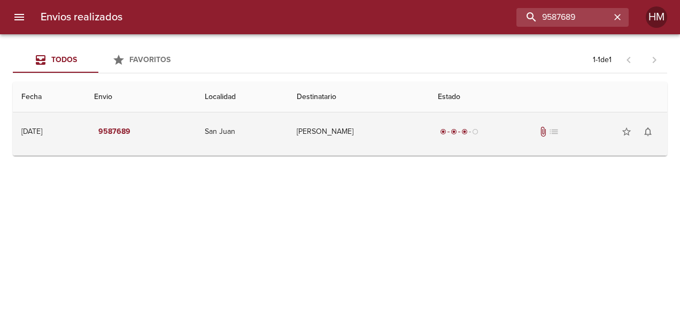
click at [421, 138] on td "[PERSON_NAME]" at bounding box center [358, 131] width 141 height 38
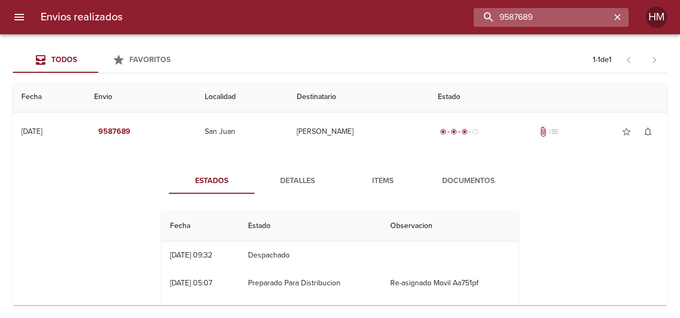
click at [577, 16] on input "9587689" at bounding box center [542, 17] width 137 height 19
click at [577, 17] on input "9587689" at bounding box center [542, 17] width 137 height 19
paste input "94145"
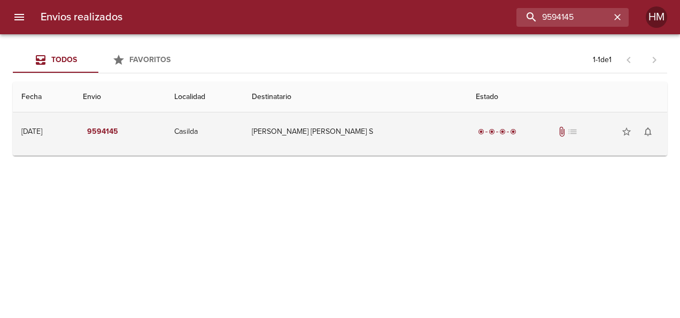
click at [417, 125] on td "[PERSON_NAME] [PERSON_NAME] S" at bounding box center [355, 131] width 224 height 38
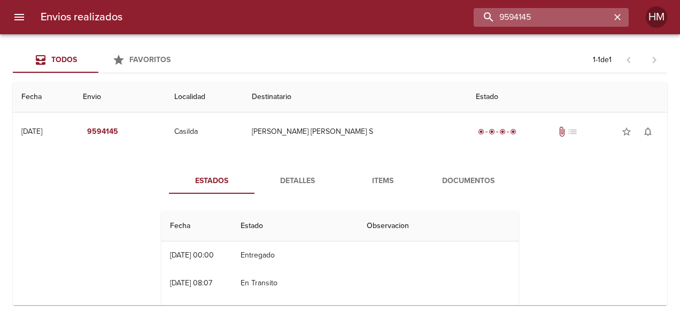
click at [591, 24] on input "9594145" at bounding box center [542, 17] width 137 height 19
paste input "600049"
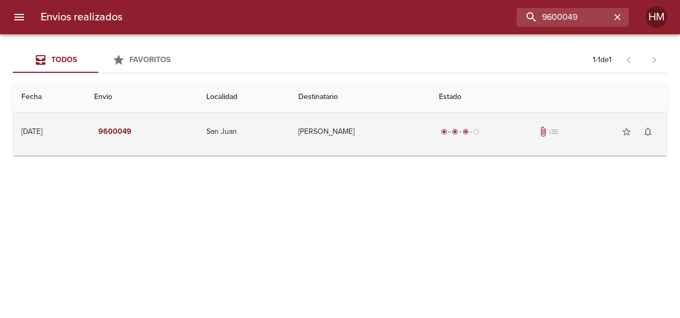
click at [489, 123] on div "radio_button_checked radio_button_checked radio_button_checked radio_button_unc…" at bounding box center [549, 131] width 220 height 21
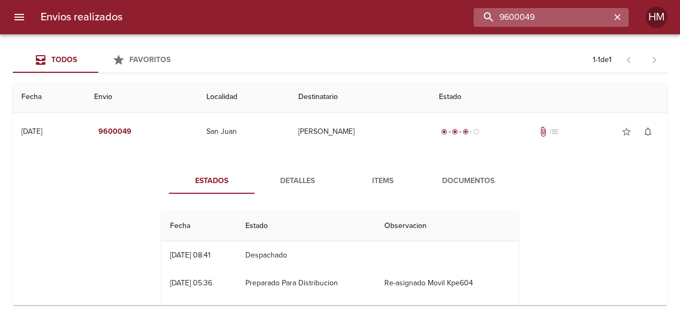
click at [570, 12] on input "9600049" at bounding box center [542, 17] width 137 height 19
paste input "597213"
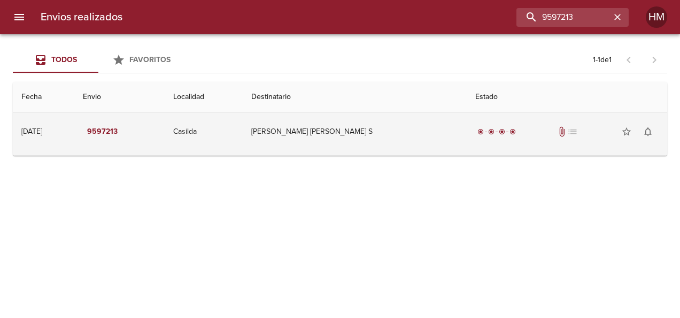
click at [422, 126] on td "[PERSON_NAME] [PERSON_NAME] S" at bounding box center [355, 131] width 224 height 38
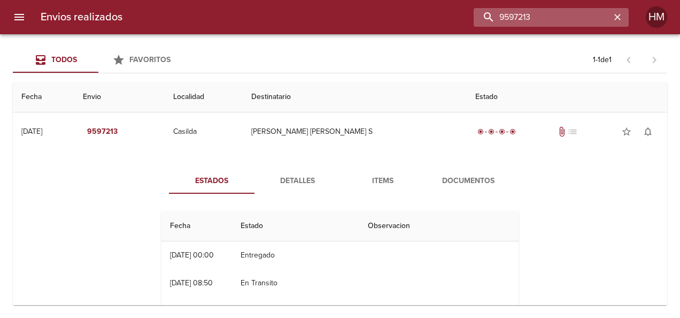
click at [554, 15] on input "9597213" at bounding box center [542, 17] width 137 height 19
paste input "60922"
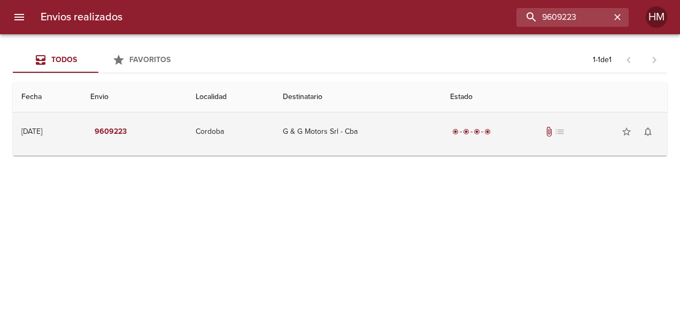
click at [399, 131] on td "G & G Motors Srl - Cba" at bounding box center [357, 131] width 167 height 38
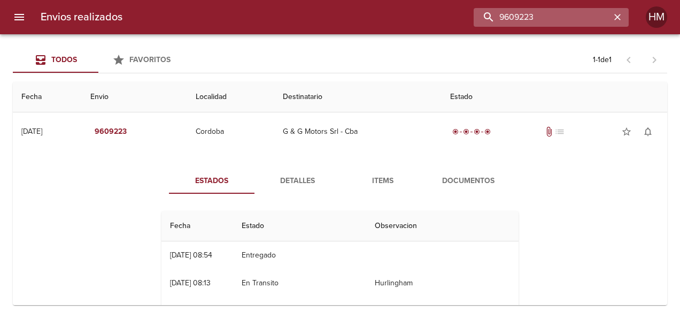
click at [565, 20] on input "9609223" at bounding box center [542, 17] width 137 height 19
paste input "54"
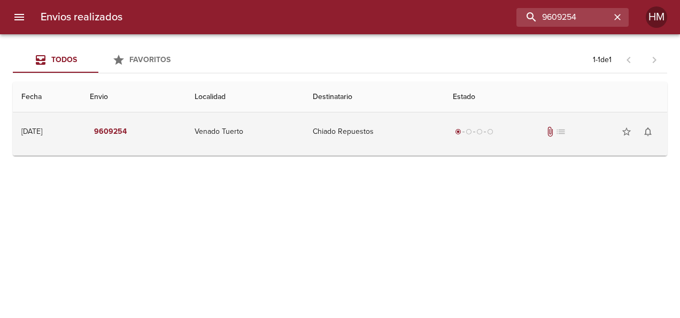
click at [389, 128] on td "Chiado Repuestos" at bounding box center [374, 131] width 140 height 38
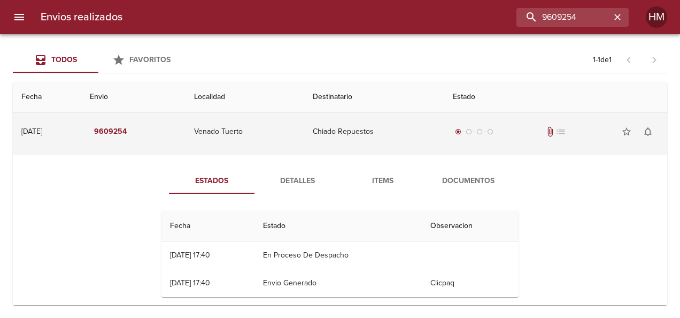
click at [304, 130] on td "Venado Tuerto" at bounding box center [245, 131] width 118 height 38
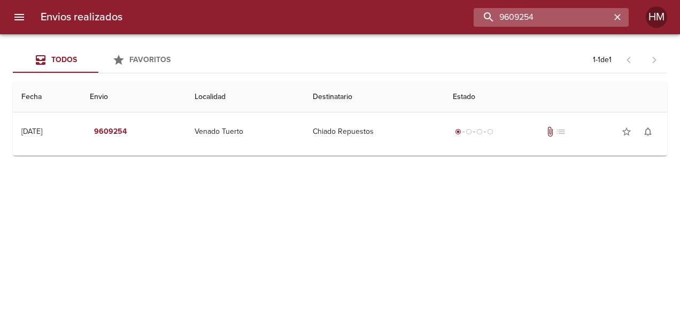
click at [563, 22] on input "9609254" at bounding box center [542, 17] width 137 height 19
click at [564, 22] on input "9609254" at bounding box center [542, 17] width 137 height 19
paste input "68"
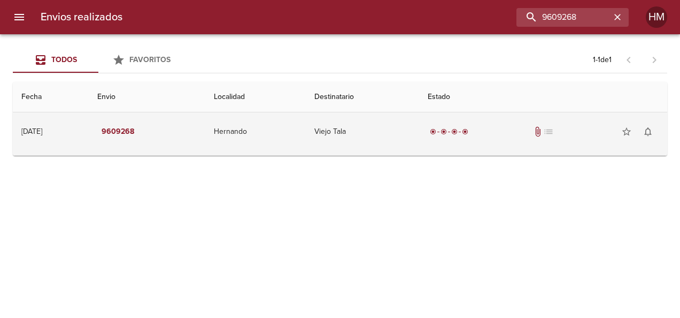
click at [419, 133] on td "Viejo Tala" at bounding box center [362, 131] width 113 height 38
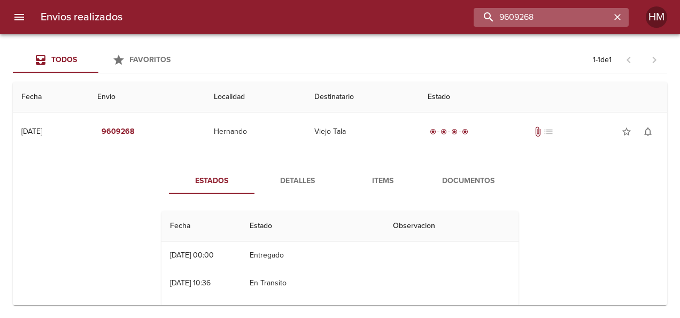
click at [568, 24] on input "9609268" at bounding box center [542, 17] width 137 height 19
paste input "74"
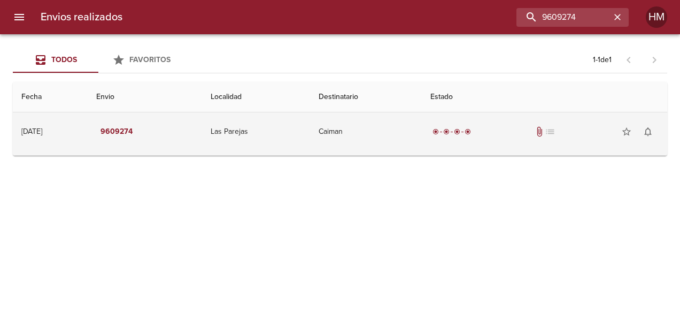
click at [397, 119] on td "Caiman" at bounding box center [366, 131] width 112 height 38
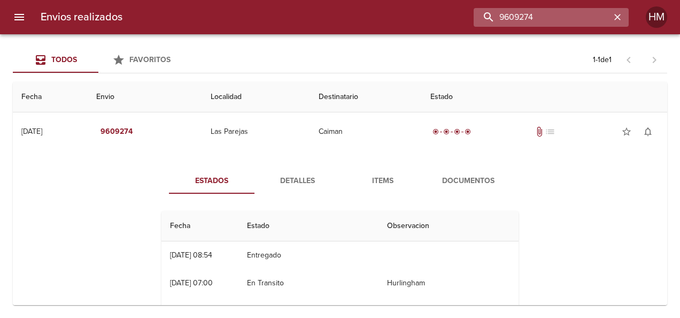
click at [588, 14] on input "9609274" at bounding box center [542, 17] width 137 height 19
paste input "82"
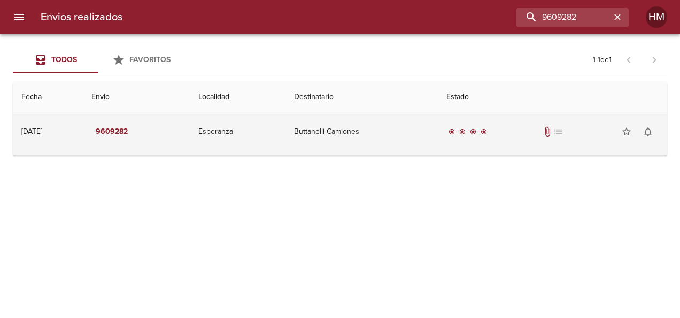
click at [425, 138] on td "Buttanelli Camiones" at bounding box center [362, 131] width 152 height 38
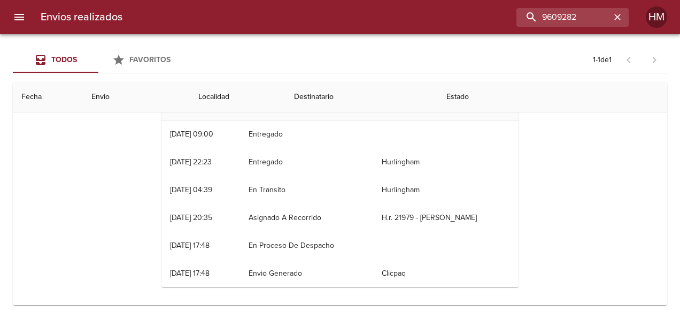
scroll to position [124, 0]
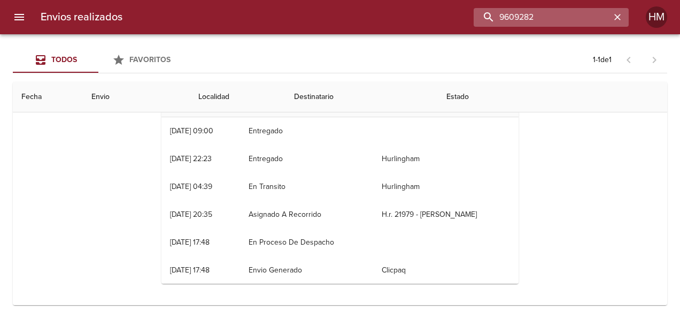
click at [560, 14] on input "9609282" at bounding box center [542, 17] width 137 height 19
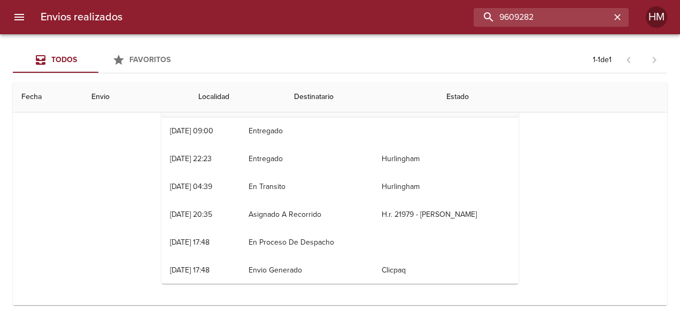
paste input "9"
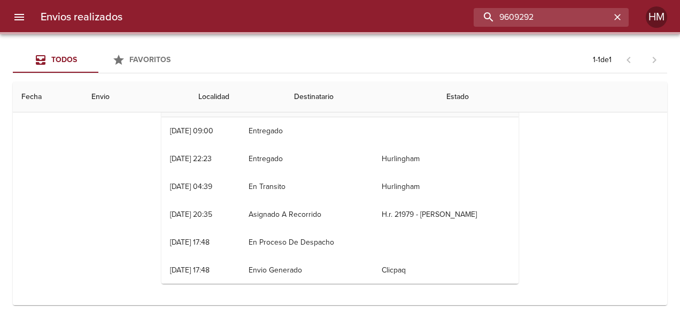
scroll to position [0, 0]
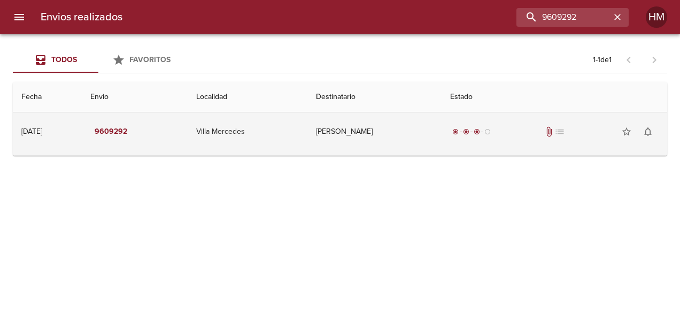
click at [378, 132] on td "[PERSON_NAME]" at bounding box center [374, 131] width 134 height 38
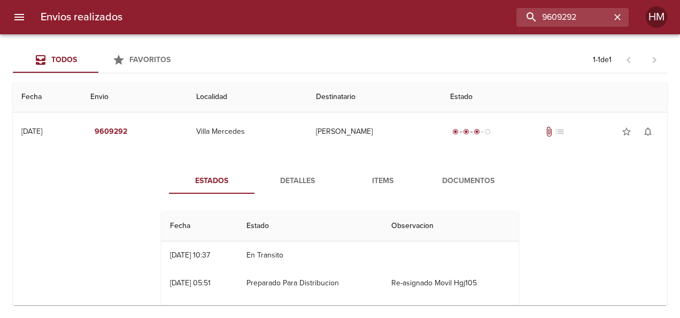
click at [296, 180] on span "Detalles" at bounding box center [297, 180] width 73 height 13
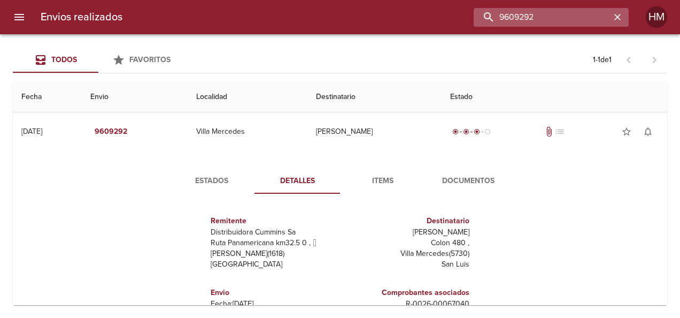
click at [564, 25] on input "9609292" at bounding box center [542, 17] width 137 height 19
click at [560, 18] on input "9609292" at bounding box center [542, 17] width 137 height 19
click at [559, 20] on input "9609292" at bounding box center [542, 17] width 137 height 19
paste input "16"
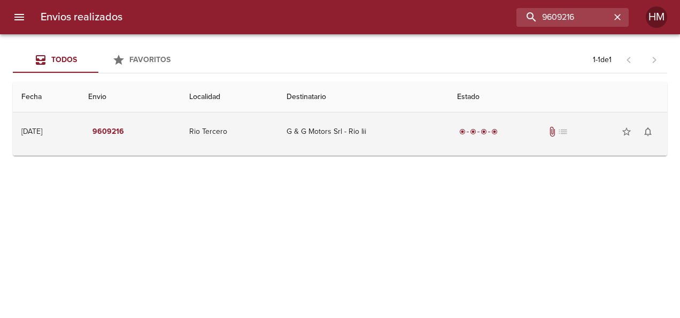
click at [434, 119] on td "G & G Motors Srl - Rio Iii" at bounding box center [363, 131] width 171 height 38
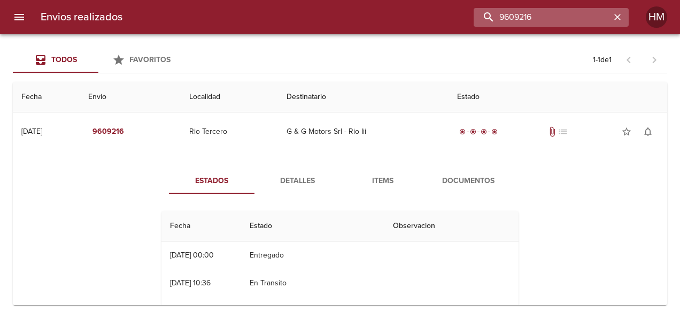
click at [572, 17] on input "9609216" at bounding box center [542, 17] width 137 height 19
paste input "11783"
type input "9611783"
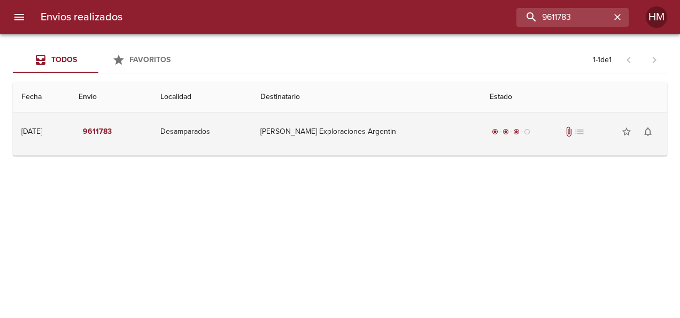
click at [333, 148] on td "[PERSON_NAME] Exploraciones Argentin" at bounding box center [366, 131] width 229 height 38
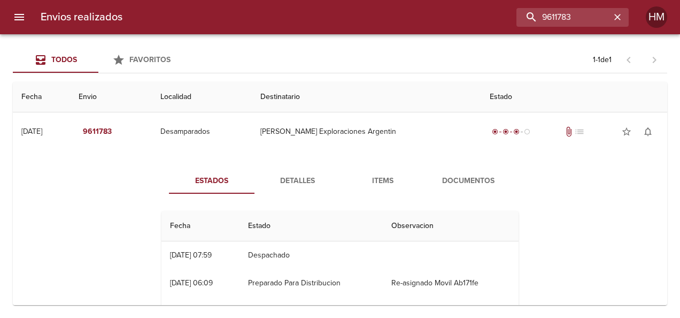
click at [334, 165] on div "Estados Detalles Items Documentos Fecha Estado Observacion 25/09 [DATE] 07:59 D…" at bounding box center [339, 278] width 637 height 247
click at [613, 19] on icon "button" at bounding box center [617, 17] width 11 height 11
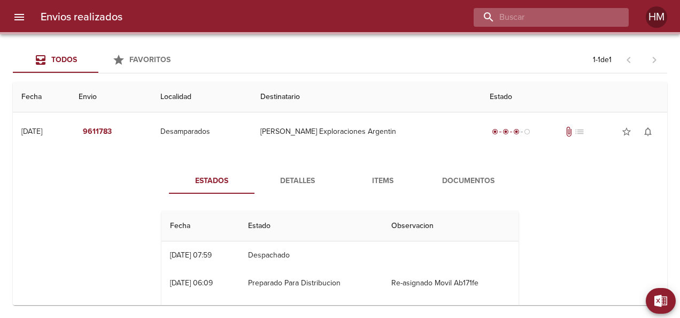
click at [588, 15] on input "buscar" at bounding box center [542, 17] width 137 height 19
paste input "9611853"
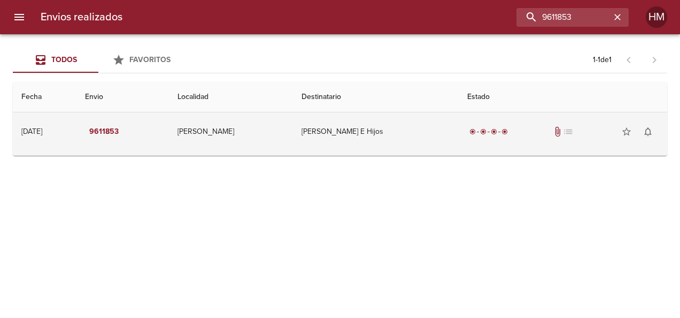
click at [343, 126] on td "[PERSON_NAME] E Hijos" at bounding box center [376, 131] width 166 height 38
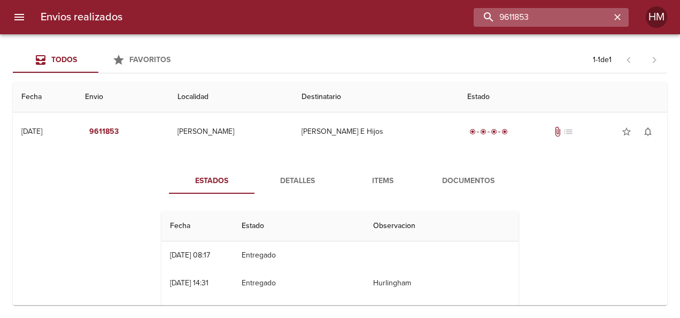
click at [575, 9] on input "9611853" at bounding box center [542, 17] width 137 height 19
paste input "35"
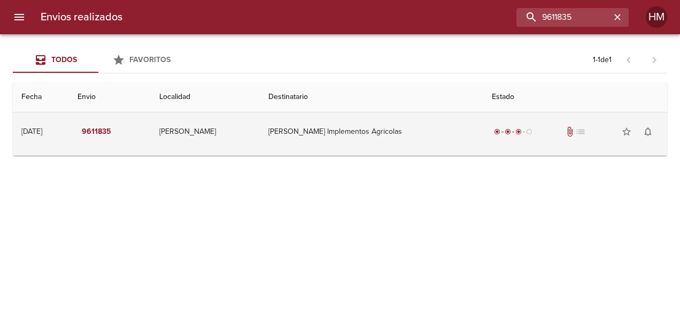
click at [337, 138] on td "[PERSON_NAME] Implementos Agricolas" at bounding box center [372, 131] width 224 height 38
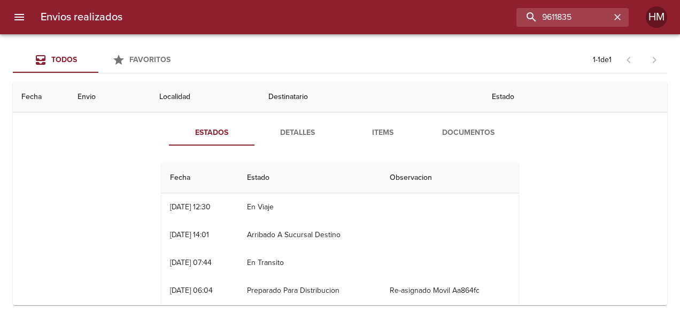
scroll to position [124, 0]
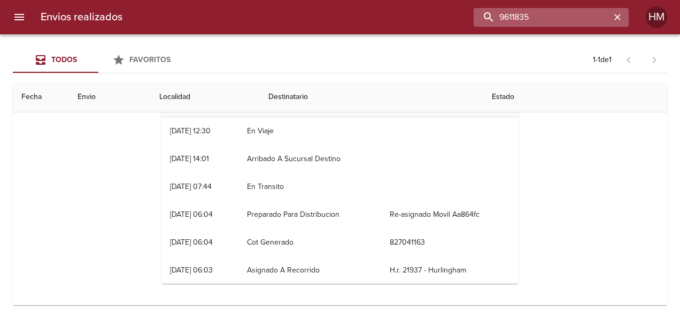
click at [587, 14] on input "9611835" at bounding box center [542, 17] width 137 height 19
paste input "24"
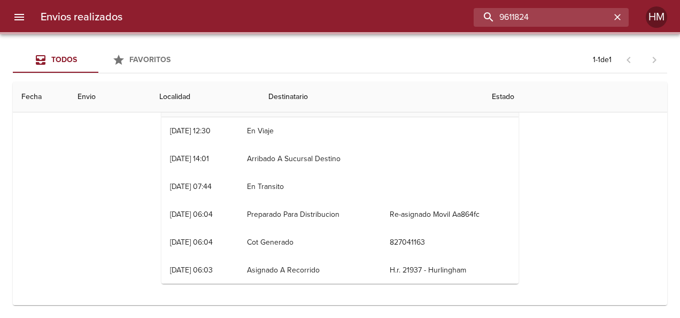
scroll to position [0, 0]
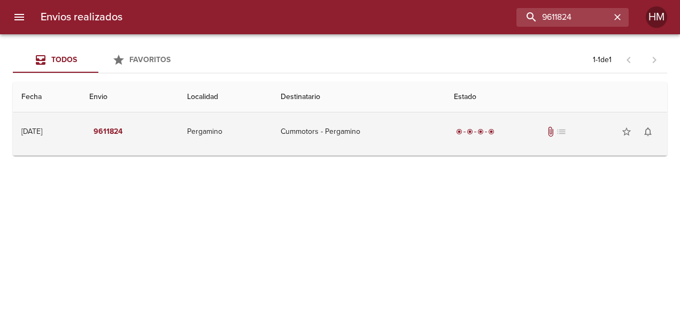
click at [398, 128] on td "Cummotors - Pergamino" at bounding box center [358, 131] width 173 height 38
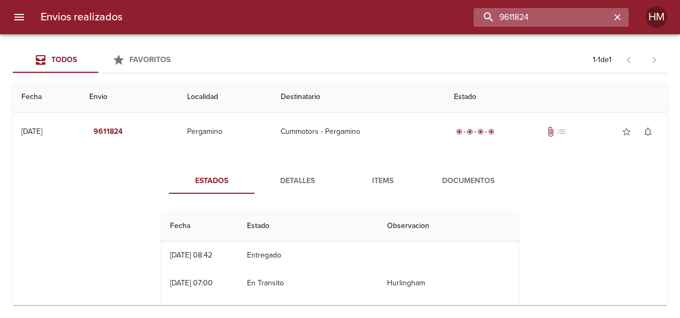
click at [589, 13] on input "9611824" at bounding box center [542, 17] width 137 height 19
paste input "1"
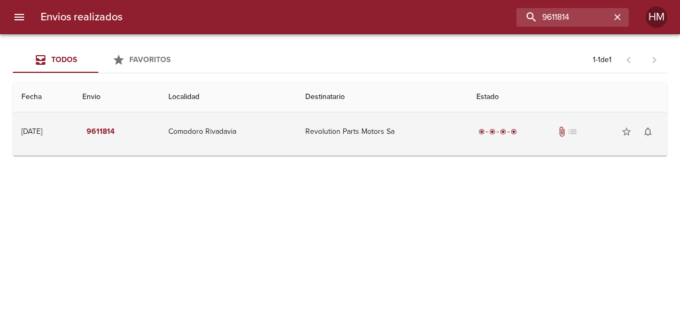
click at [442, 127] on td "Revolution Parts Motors Sa" at bounding box center [382, 131] width 171 height 38
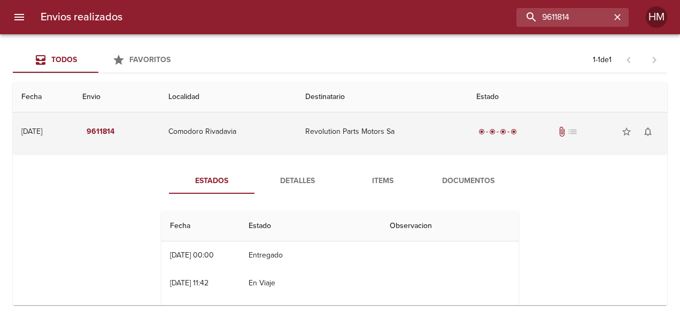
scroll to position [53, 0]
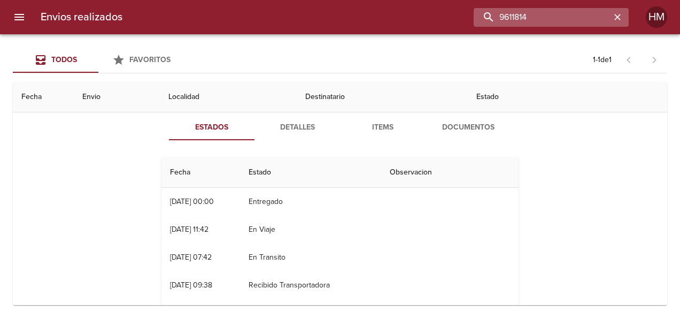
click at [556, 17] on input "9611814" at bounding box center [542, 17] width 137 height 19
paste input "07"
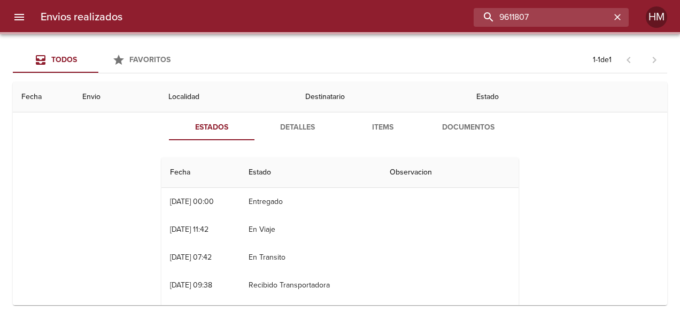
scroll to position [0, 0]
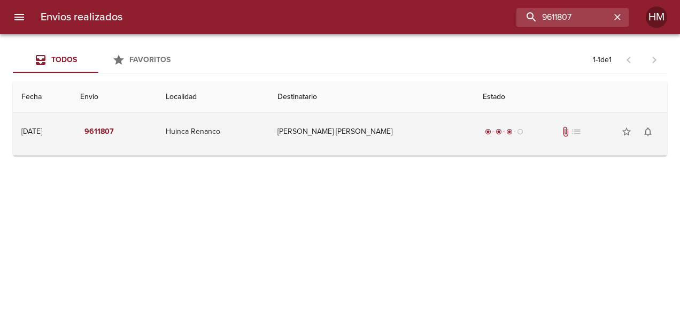
click at [392, 141] on td "[PERSON_NAME] [PERSON_NAME]" at bounding box center [372, 131] width 206 height 38
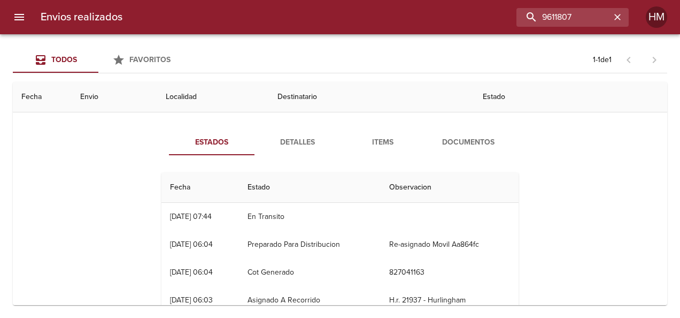
scroll to position [53, 0]
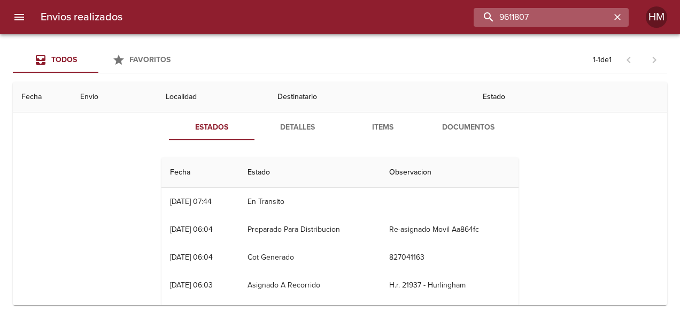
click at [591, 11] on input "9611807" at bounding box center [542, 17] width 137 height 19
type input "9"
paste input "9611807"
click at [549, 13] on input "9611807" at bounding box center [542, 17] width 137 height 19
drag, startPoint x: 546, startPoint y: 19, endPoint x: 567, endPoint y: 19, distance: 20.9
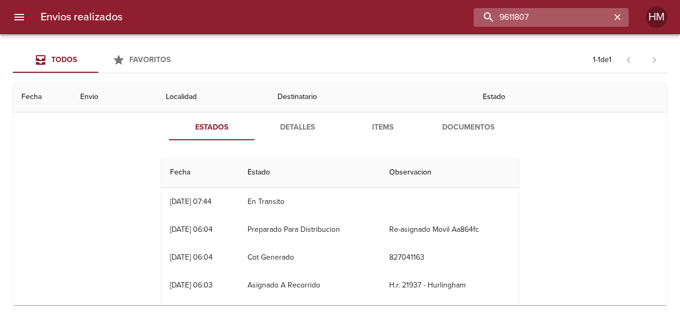
click at [567, 19] on input "9611807" at bounding box center [542, 17] width 137 height 19
click at [573, 11] on input "9611807" at bounding box center [542, 17] width 137 height 19
click at [575, 16] on input "9611807" at bounding box center [542, 17] width 137 height 19
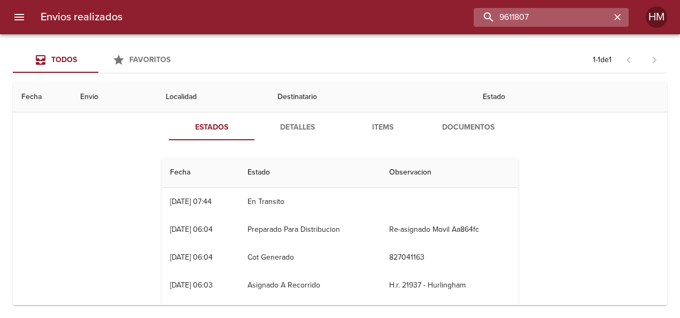
click at [574, 17] on input "9611807" at bounding box center [542, 17] width 137 height 19
click at [573, 16] on input "9611807" at bounding box center [542, 17] width 137 height 19
paste input "792"
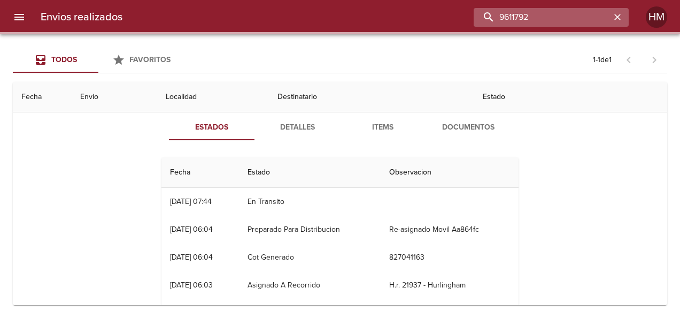
scroll to position [0, 0]
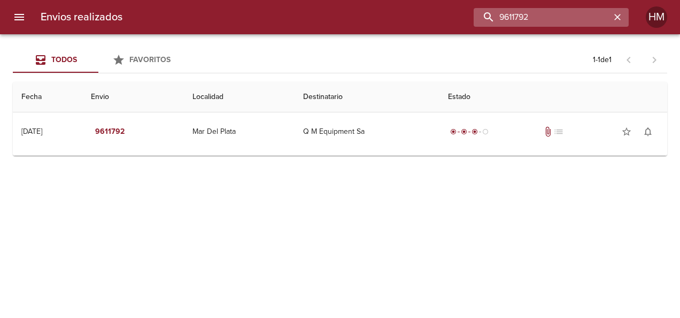
click at [529, 18] on input "9611792" at bounding box center [542, 17] width 137 height 19
paste input "6045"
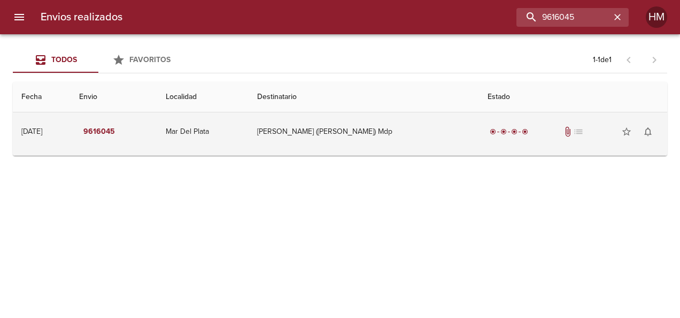
click at [356, 123] on td "[PERSON_NAME] ([PERSON_NAME]) Mdp" at bounding box center [364, 131] width 230 height 38
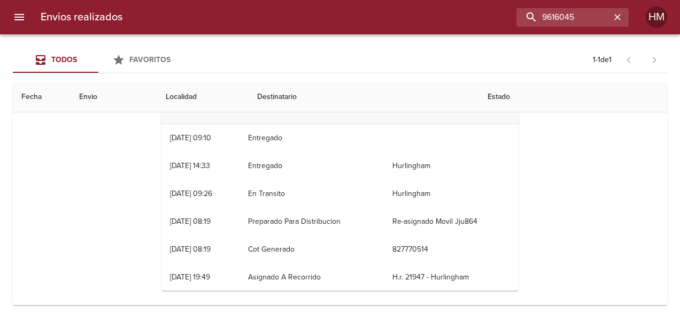
scroll to position [124, 0]
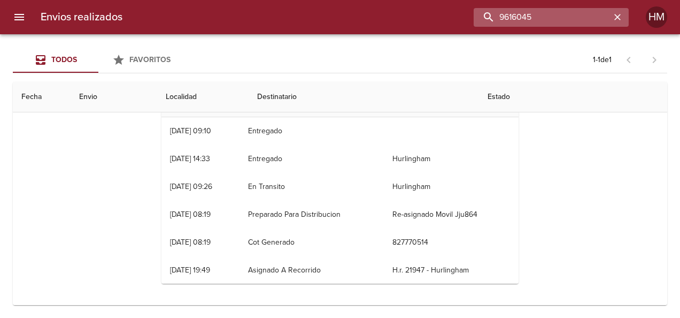
click at [590, 18] on input "9616045" at bounding box center [542, 17] width 137 height 19
paste input "113"
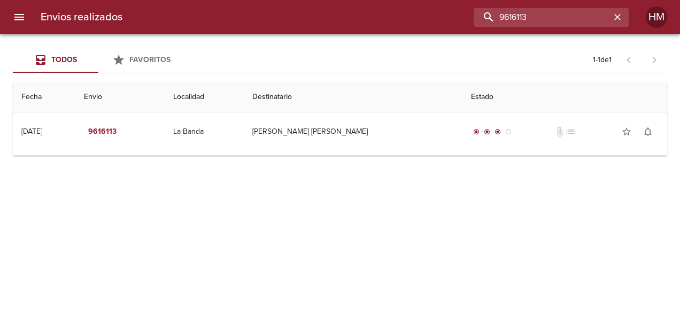
scroll to position [0, 0]
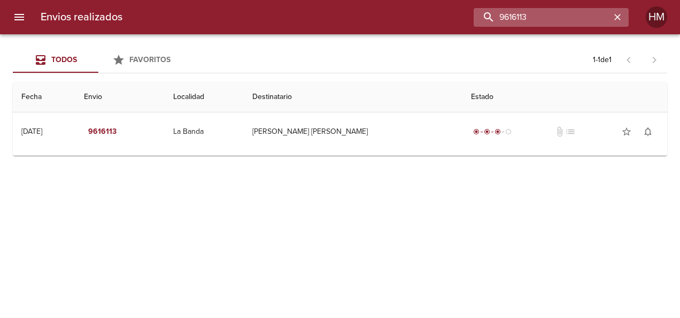
click at [564, 17] on input "9616113" at bounding box center [542, 17] width 137 height 19
click at [564, 16] on input "9616113" at bounding box center [542, 17] width 137 height 19
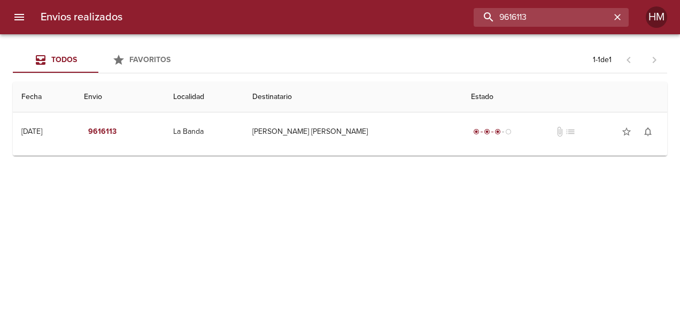
drag, startPoint x: 564, startPoint y: 16, endPoint x: 491, endPoint y: 27, distance: 74.0
click at [491, 27] on div "Envios realizados 9616113 HM" at bounding box center [340, 17] width 680 height 34
paste input "061"
type input "9616061"
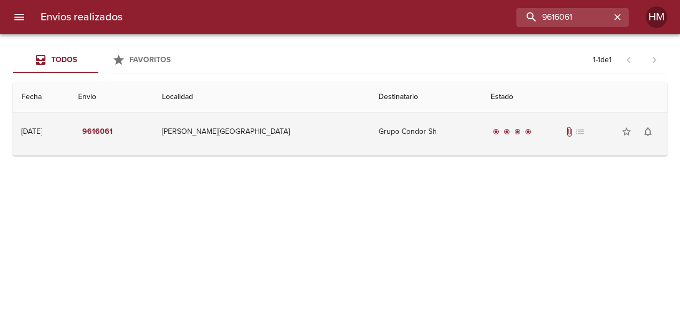
click at [374, 132] on td "Grupo Condor Sh" at bounding box center [426, 131] width 112 height 38
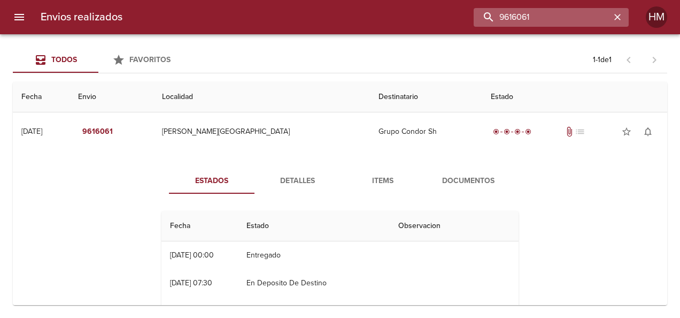
click at [586, 17] on input "9616061" at bounding box center [542, 17] width 137 height 19
paste input "buscar"
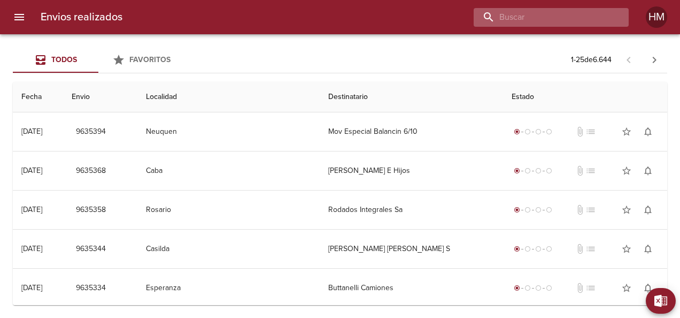
click at [539, 17] on input "buscar" at bounding box center [542, 17] width 137 height 19
paste input "9616074"
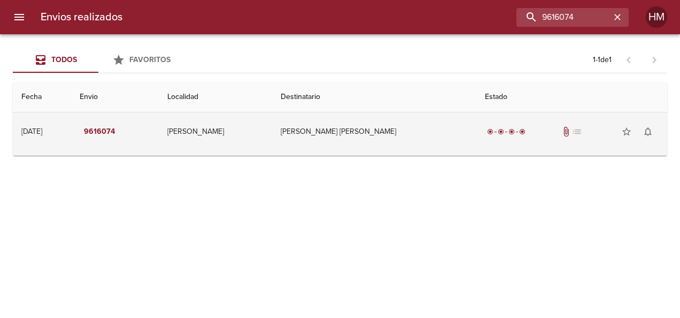
click at [420, 134] on td "[PERSON_NAME] [PERSON_NAME]" at bounding box center [374, 131] width 204 height 38
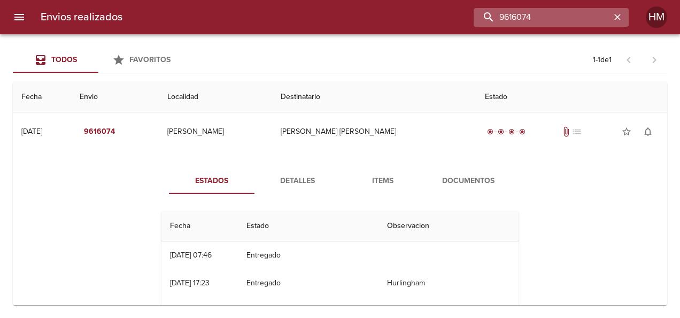
click at [583, 16] on input "9616074" at bounding box center [542, 17] width 137 height 19
click at [584, 16] on input "9616074" at bounding box center [542, 17] width 137 height 19
paste input "5997"
type input "9615997"
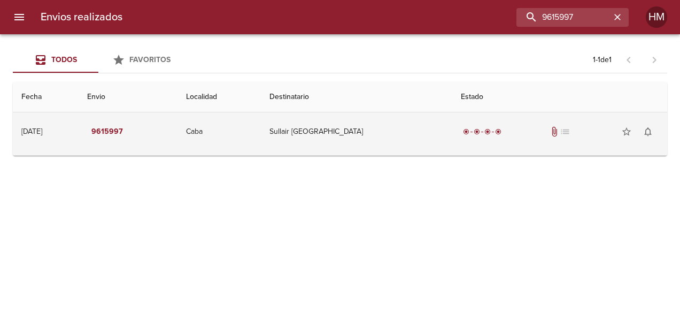
click at [407, 132] on td "Sullair [GEOGRAPHIC_DATA]" at bounding box center [356, 131] width 191 height 38
